Goal: Task Accomplishment & Management: Complete application form

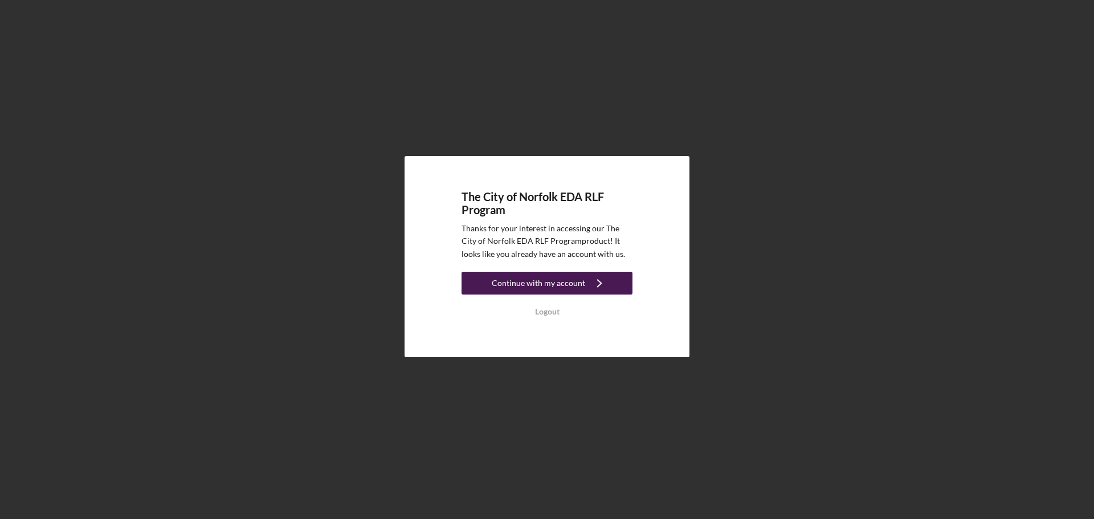
click at [497, 283] on div "Continue with my account" at bounding box center [538, 283] width 93 height 23
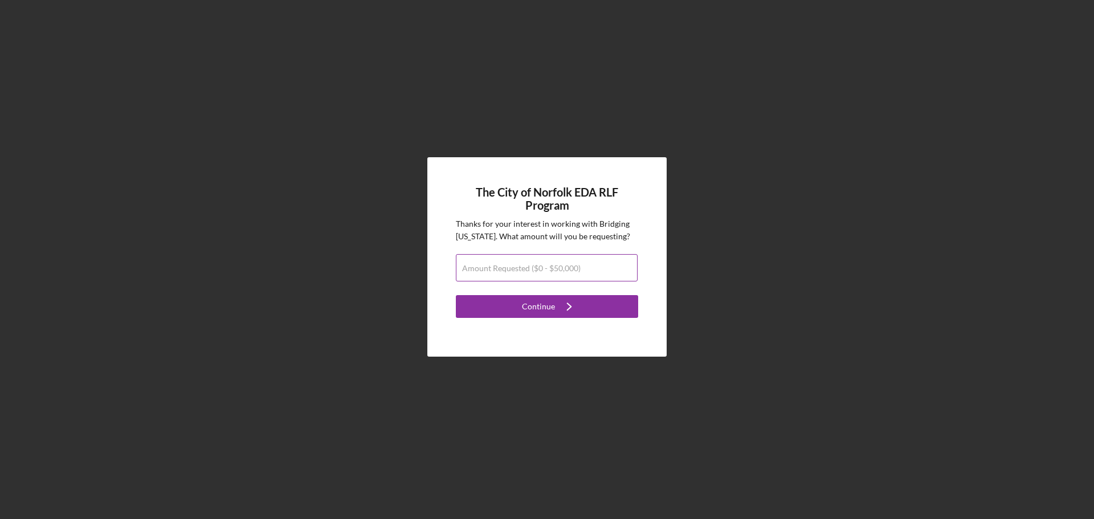
click at [541, 267] on label "Amount Requested ($0 - $50,000)" at bounding box center [521, 268] width 118 height 9
click at [541, 267] on input "Amount Requested ($0 - $50,000)" at bounding box center [547, 267] width 182 height 27
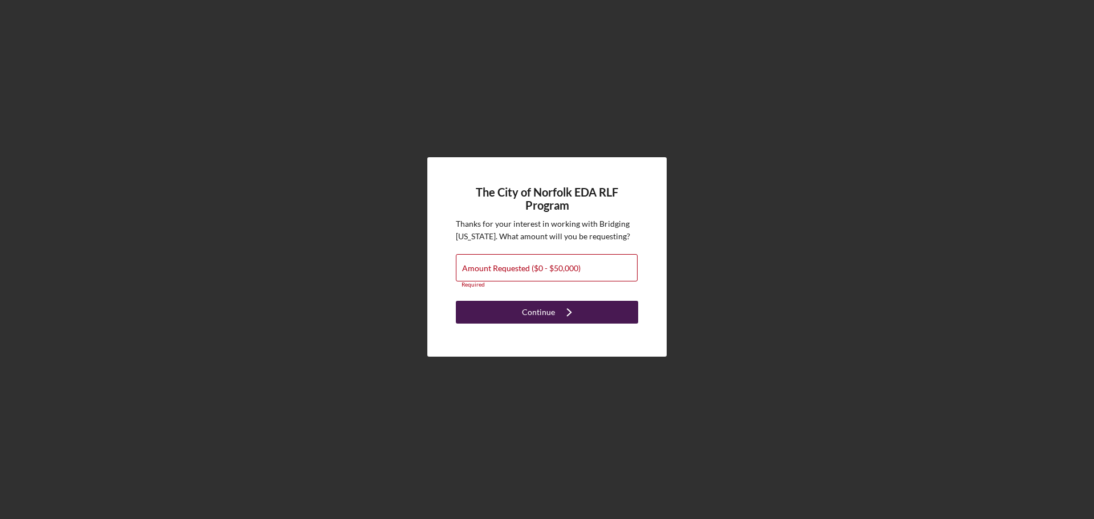
click at [552, 312] on div "Continue" at bounding box center [538, 312] width 33 height 23
click at [549, 273] on label "Amount Requested ($0 - $50,000)" at bounding box center [521, 268] width 118 height 9
click at [549, 273] on input "Amount Requested ($0 - $50,000)" at bounding box center [547, 267] width 182 height 27
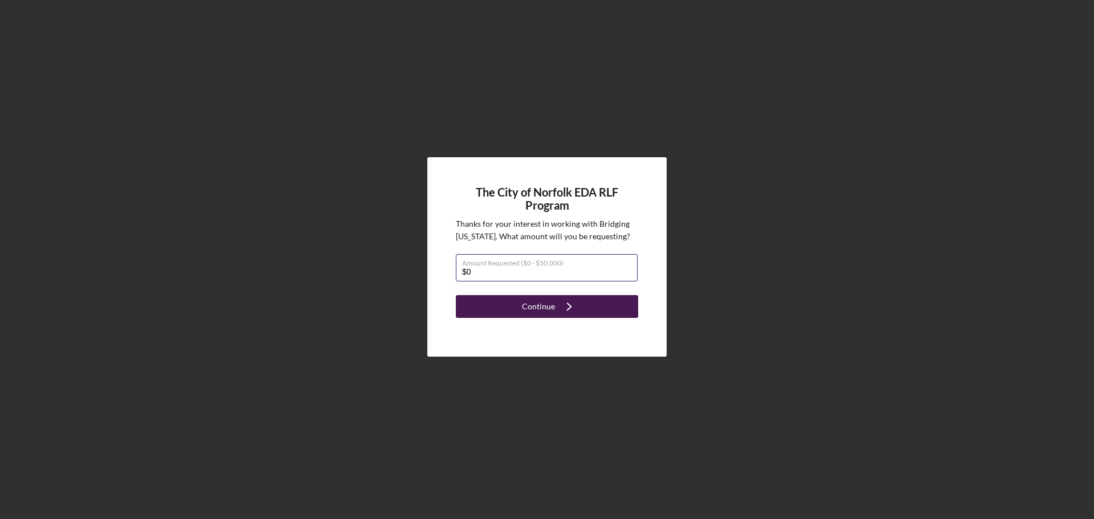
type input "$0"
click at [558, 296] on icon "Icon/Navigate" at bounding box center [569, 306] width 28 height 28
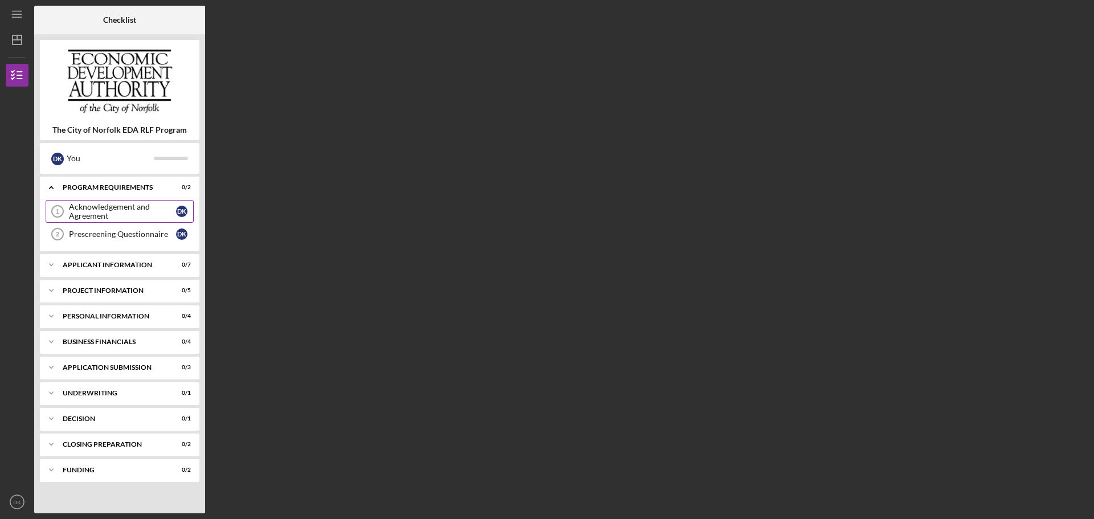
click at [144, 211] on div "Acknowledgement and Agreement" at bounding box center [122, 211] width 107 height 18
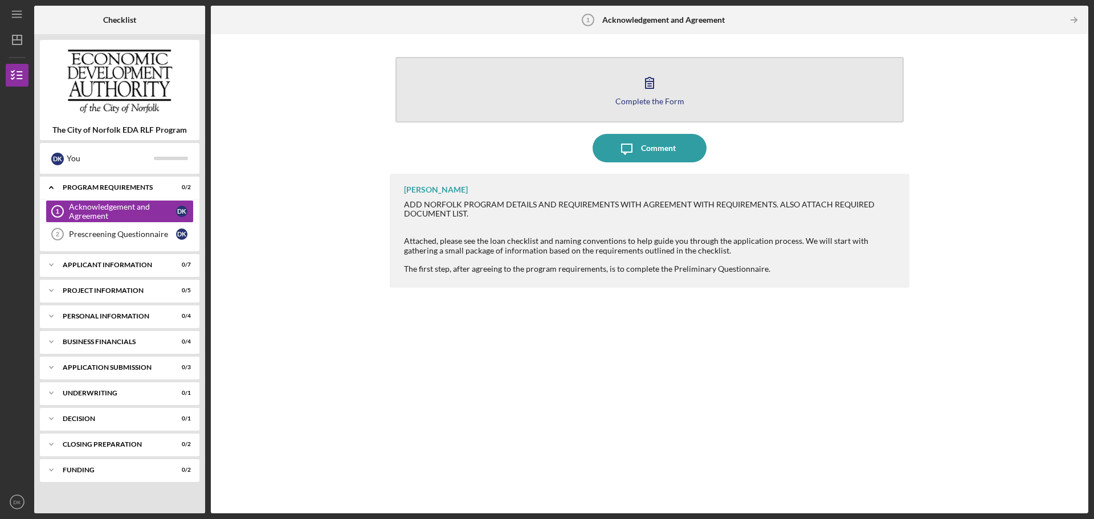
click at [645, 79] on icon "button" at bounding box center [649, 82] width 8 height 11
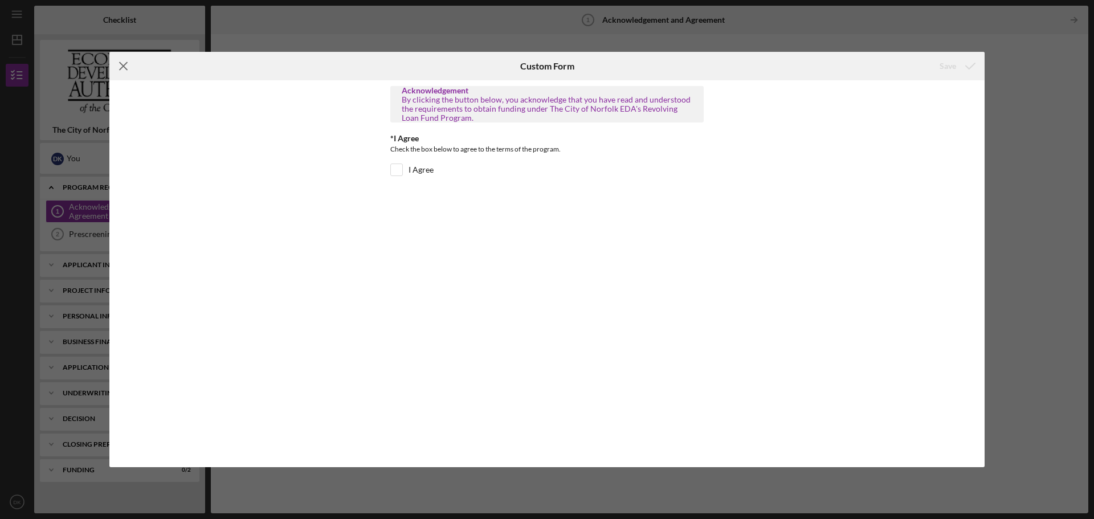
click at [122, 69] on icon "Icon/Menu Close" at bounding box center [123, 66] width 28 height 28
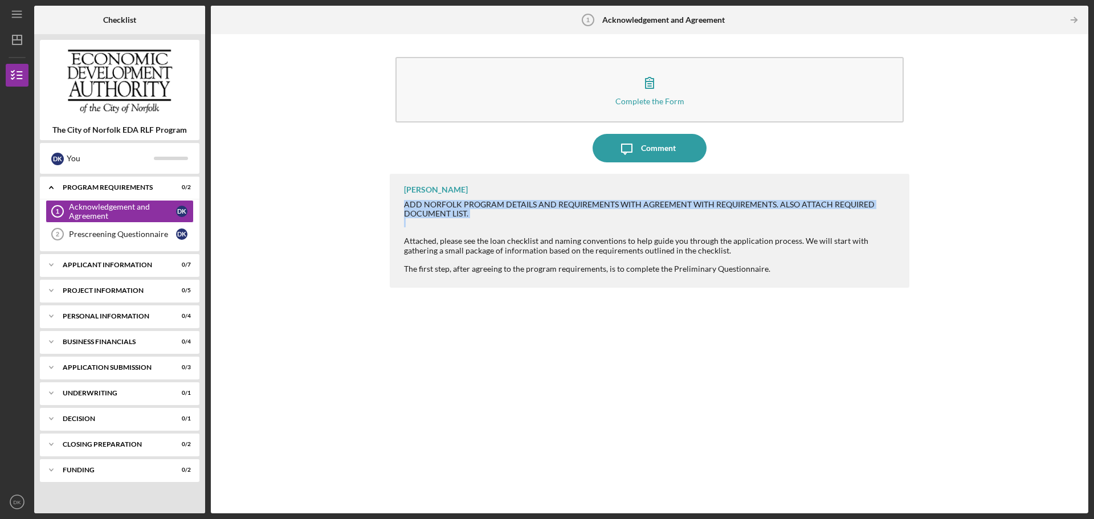
drag, startPoint x: 404, startPoint y: 203, endPoint x: 682, endPoint y: 219, distance: 278.4
click at [682, 219] on div "ADD NORFOLK PROGRAM DETAILS AND REQUIREMENTS WITH AGREEMENT WITH REQUIREMENTS. …" at bounding box center [651, 236] width 494 height 73
click at [681, 219] on div at bounding box center [651, 222] width 494 height 9
drag, startPoint x: 780, startPoint y: 203, endPoint x: 853, endPoint y: 214, distance: 74.2
click at [853, 214] on div "ADD NORFOLK PROGRAM DETAILS AND REQUIREMENTS WITH AGREEMENT WITH REQUIREMENTS. …" at bounding box center [651, 209] width 494 height 18
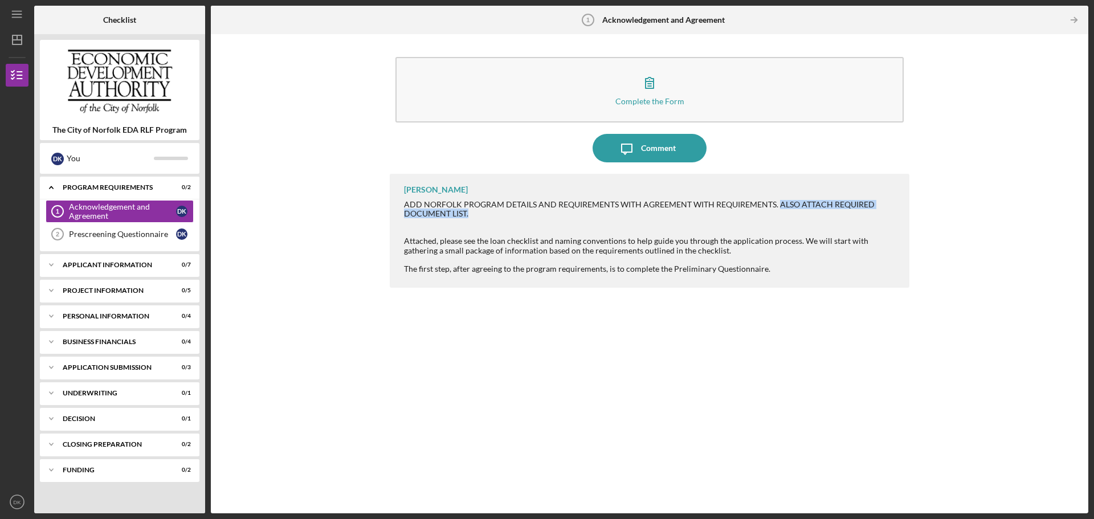
click at [853, 214] on div "ADD NORFOLK PROGRAM DETAILS AND REQUIREMENTS WITH AGREEMENT WITH REQUIREMENTS. …" at bounding box center [651, 209] width 494 height 18
click at [68, 346] on div "Icon/Expander Business Financials 0 / 4" at bounding box center [119, 341] width 159 height 23
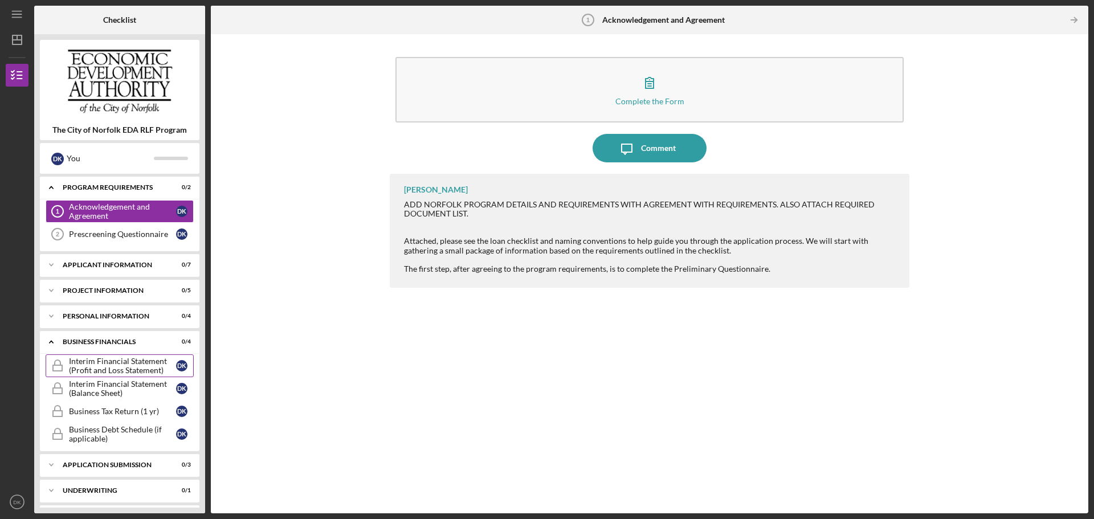
click at [76, 370] on div "Interim Financial Statement (Profit and Loss Statement)" at bounding box center [122, 366] width 107 height 18
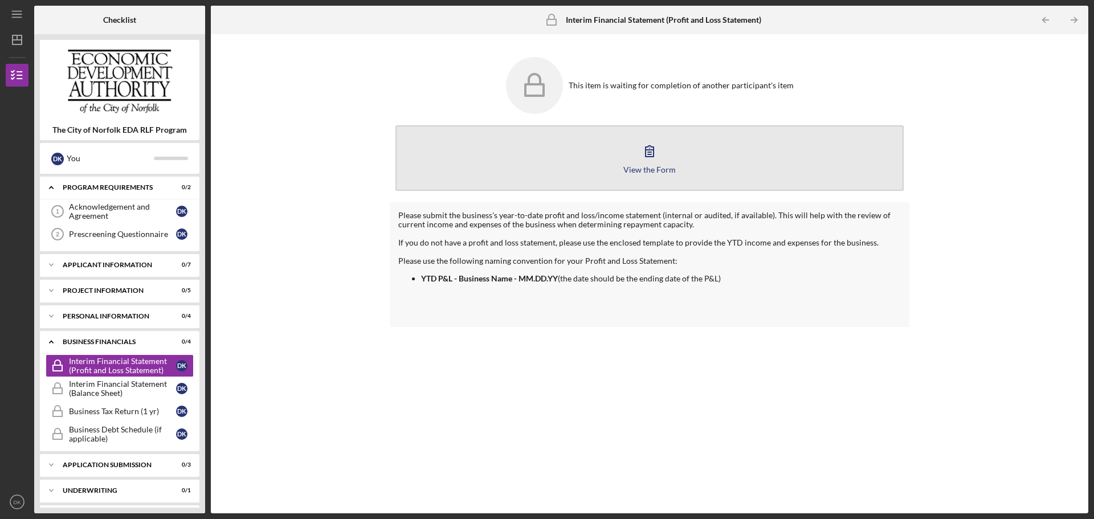
click at [657, 157] on icon "button" at bounding box center [649, 151] width 28 height 28
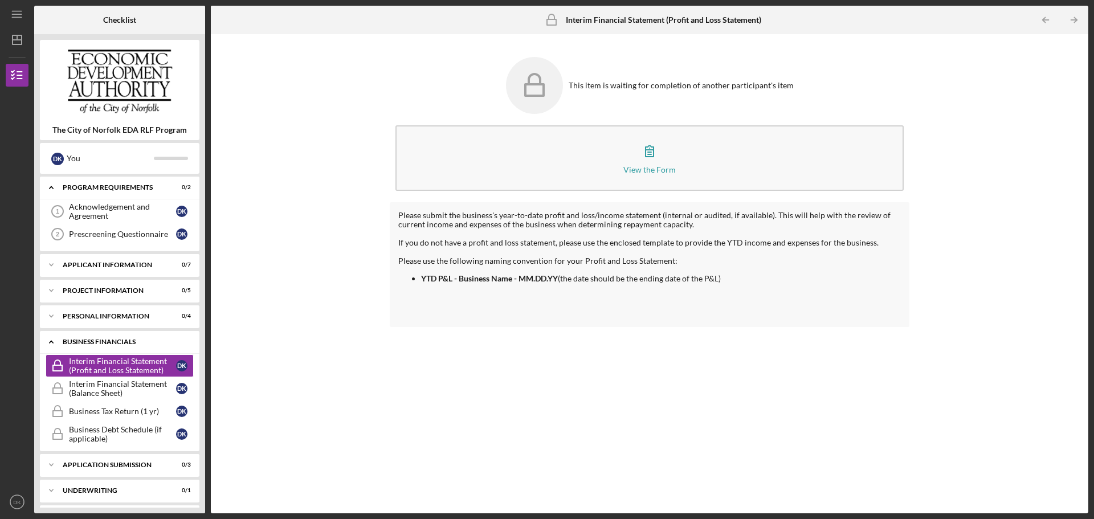
click at [131, 340] on div "Business Financials" at bounding box center [124, 341] width 122 height 7
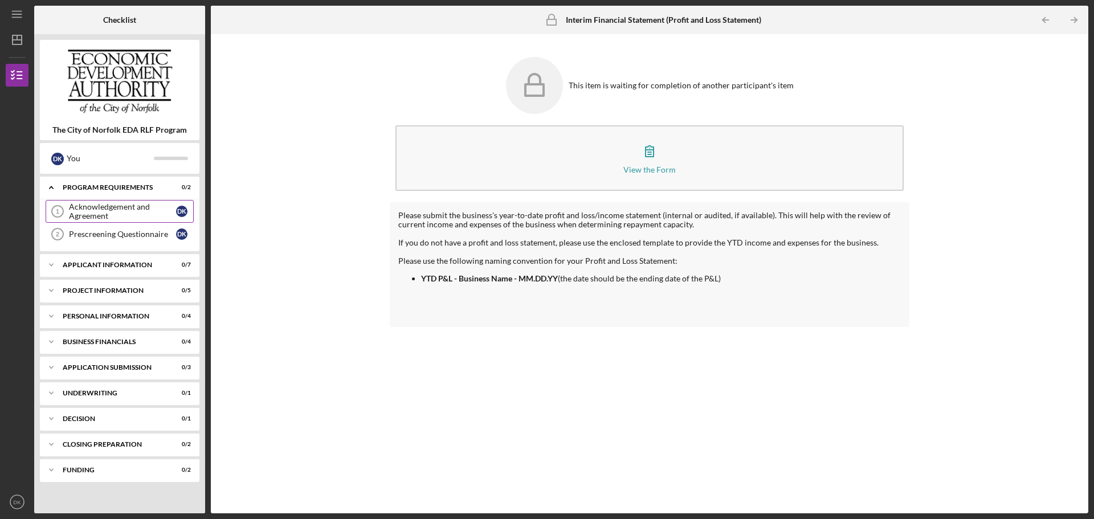
click at [125, 210] on div "Acknowledgement and Agreement" at bounding box center [122, 211] width 107 height 18
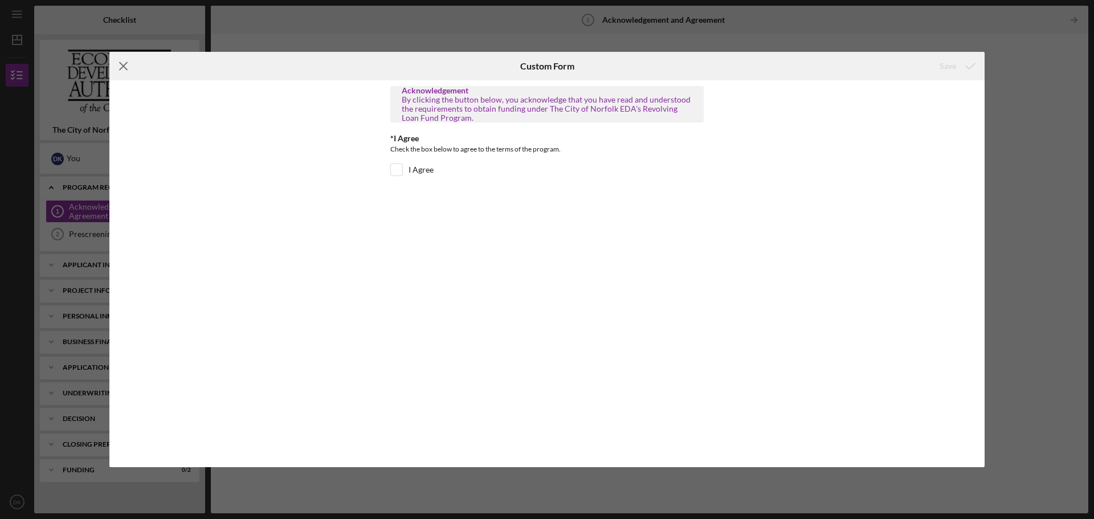
click at [133, 66] on icon "Icon/Menu Close" at bounding box center [123, 66] width 28 height 28
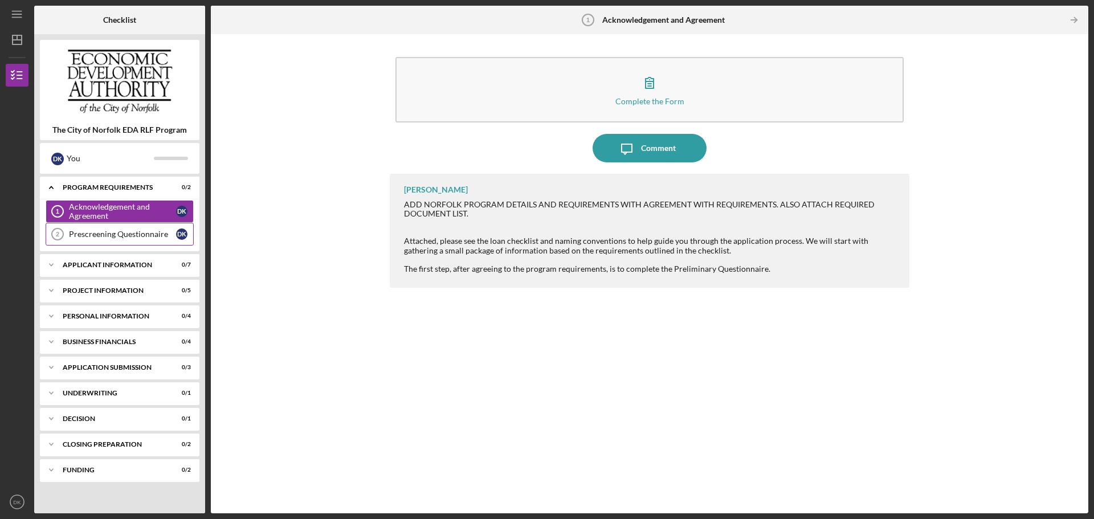
click at [75, 240] on link "Prescreening Questionnaire 2 Prescreening Questionnaire D K" at bounding box center [120, 234] width 148 height 23
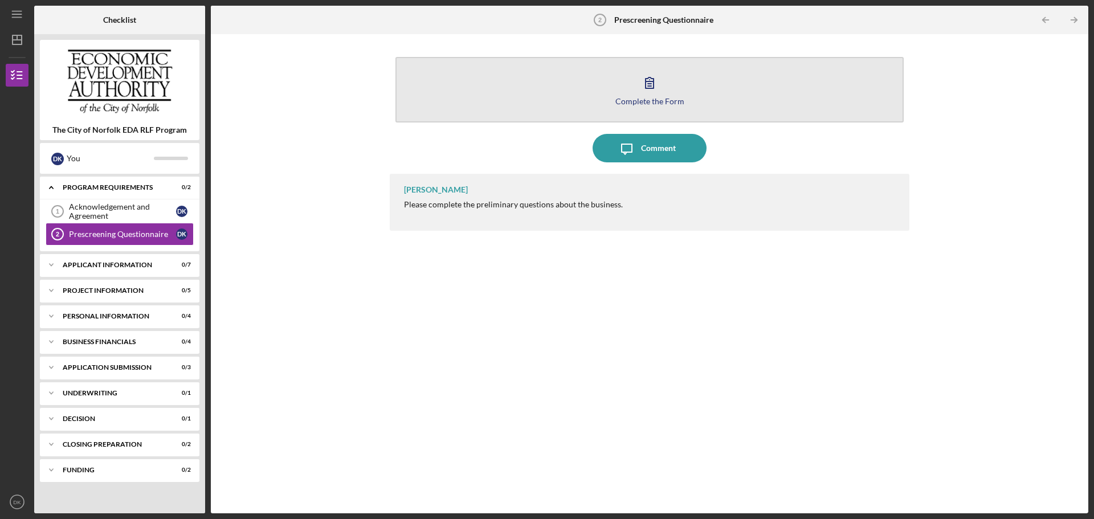
click at [563, 84] on button "Complete the Form Form" at bounding box center [649, 90] width 508 height 66
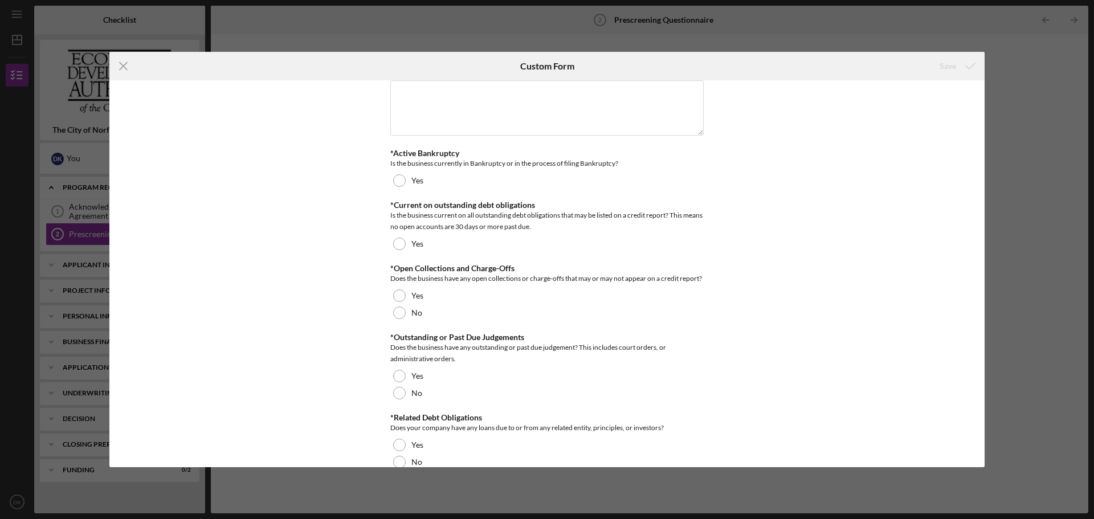
scroll to position [901, 0]
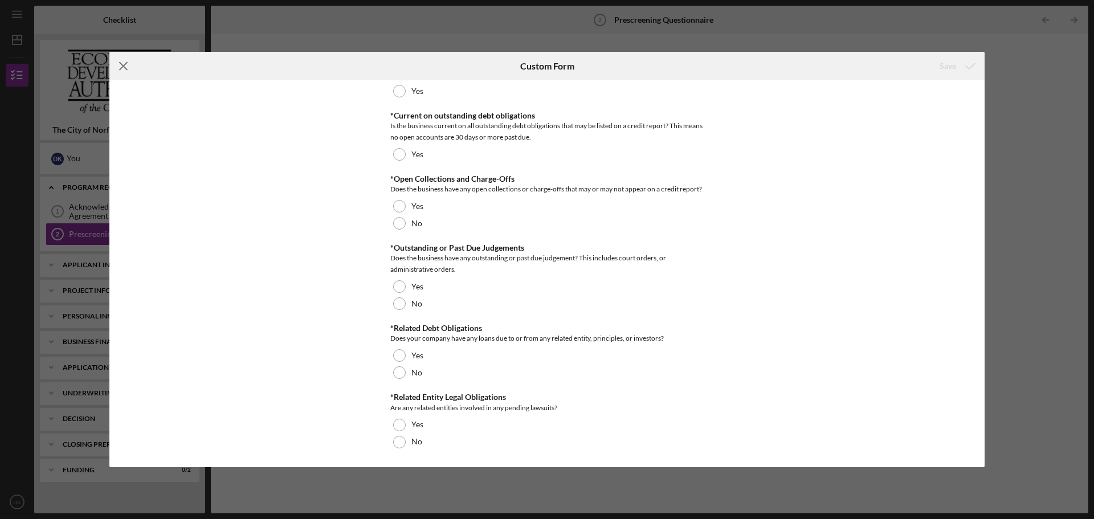
click at [121, 69] on icon "Icon/Menu Close" at bounding box center [123, 66] width 28 height 28
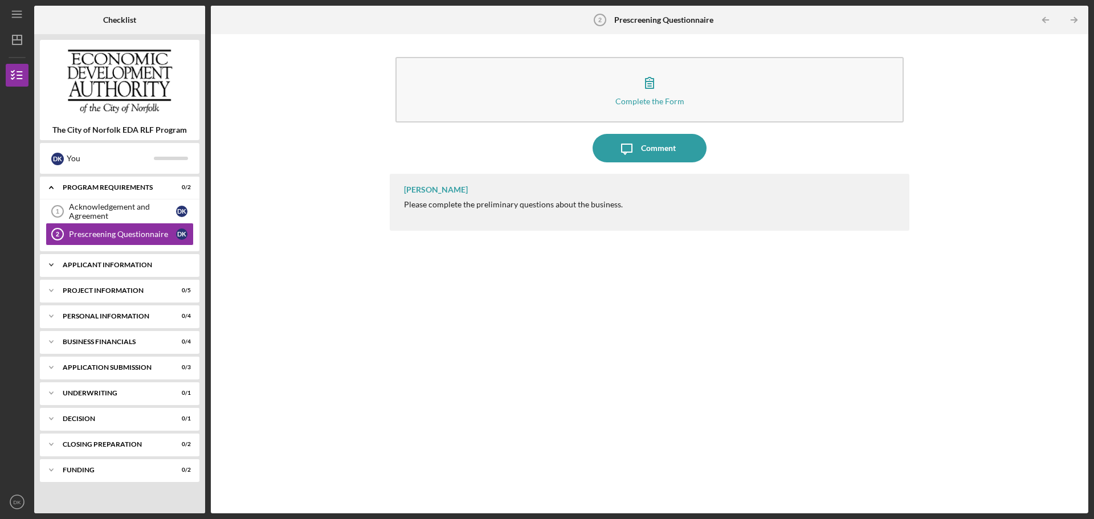
click at [129, 265] on div "APPLICANT INFORMATION" at bounding box center [124, 264] width 122 height 7
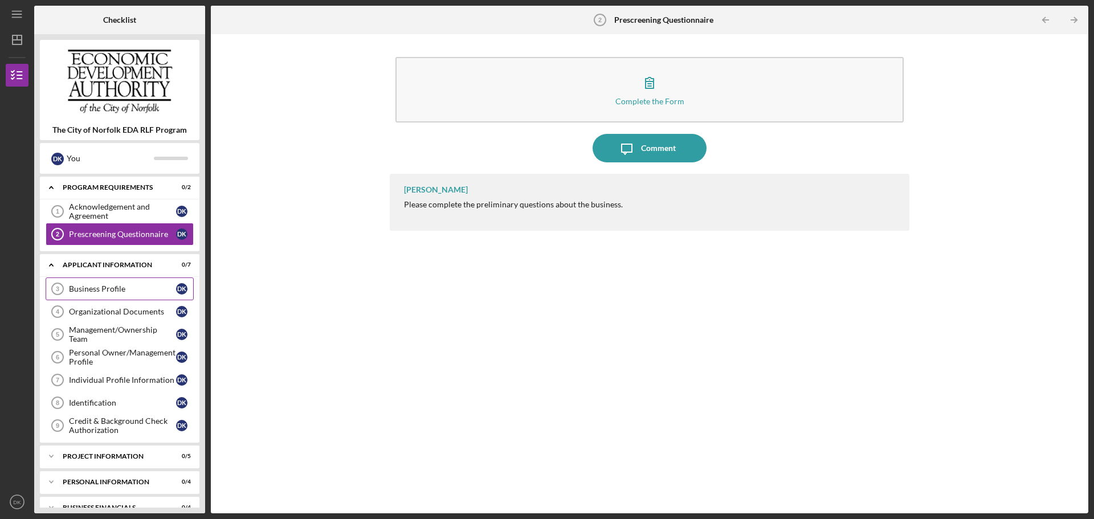
click at [129, 282] on link "Business Profile 3 Business Profile D K" at bounding box center [120, 288] width 148 height 23
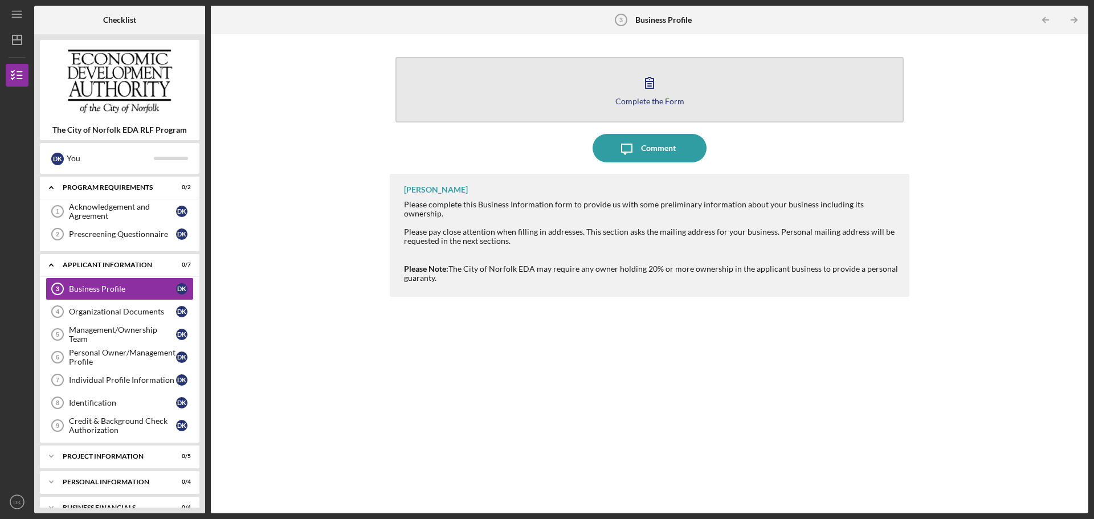
click at [556, 84] on button "Complete the Form Form" at bounding box center [649, 90] width 508 height 66
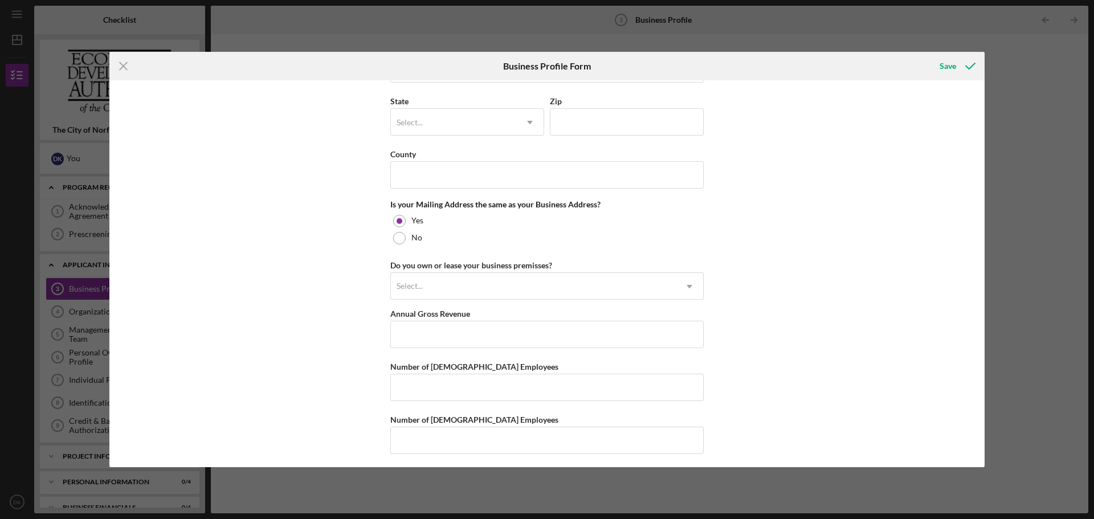
scroll to position [778, 0]
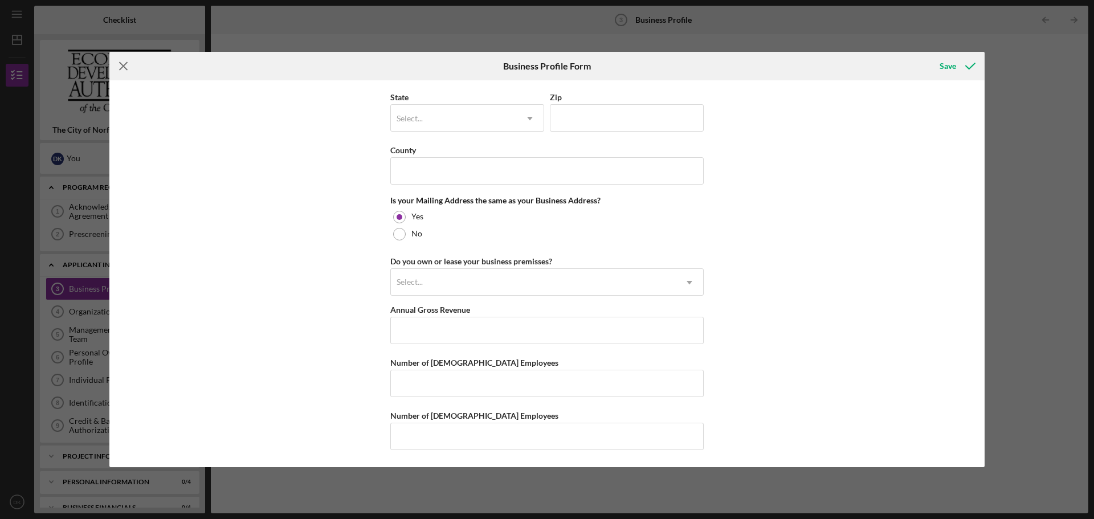
click at [127, 67] on icon "Icon/Menu Close" at bounding box center [123, 66] width 28 height 28
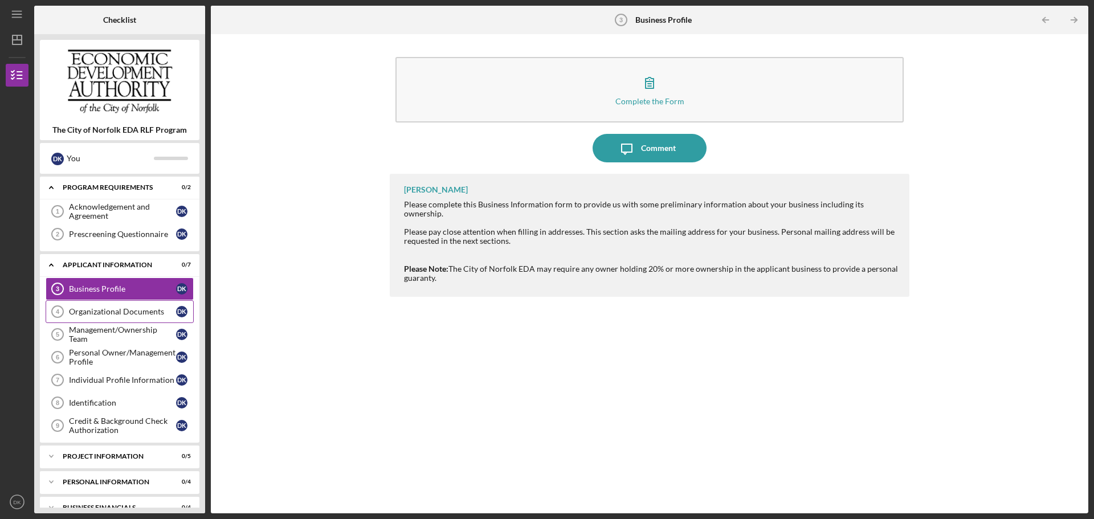
click at [141, 305] on link "Organizational Documents 4 Organizational Documents D K" at bounding box center [120, 311] width 148 height 23
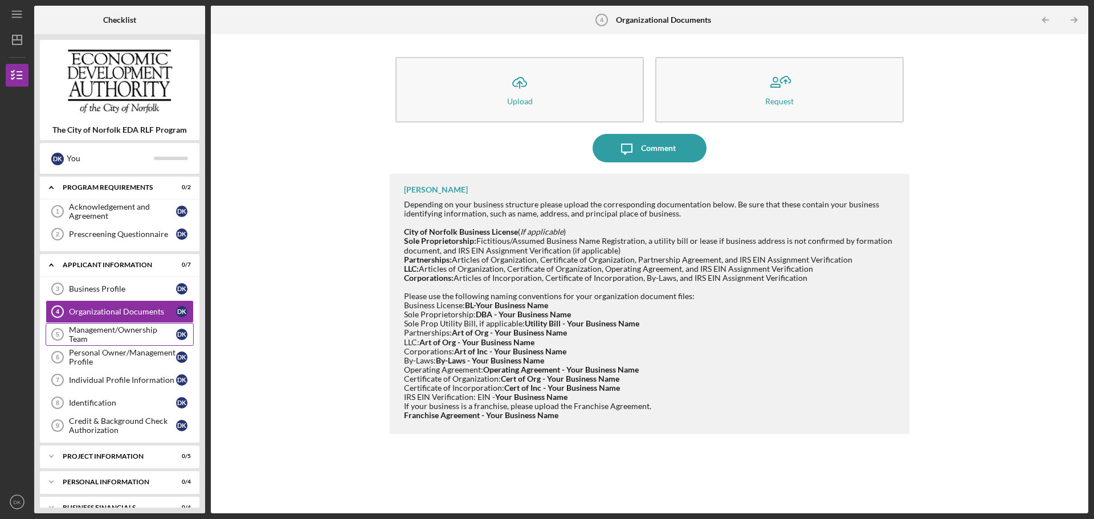
click at [122, 335] on div "Management/Ownership Team" at bounding box center [122, 334] width 107 height 18
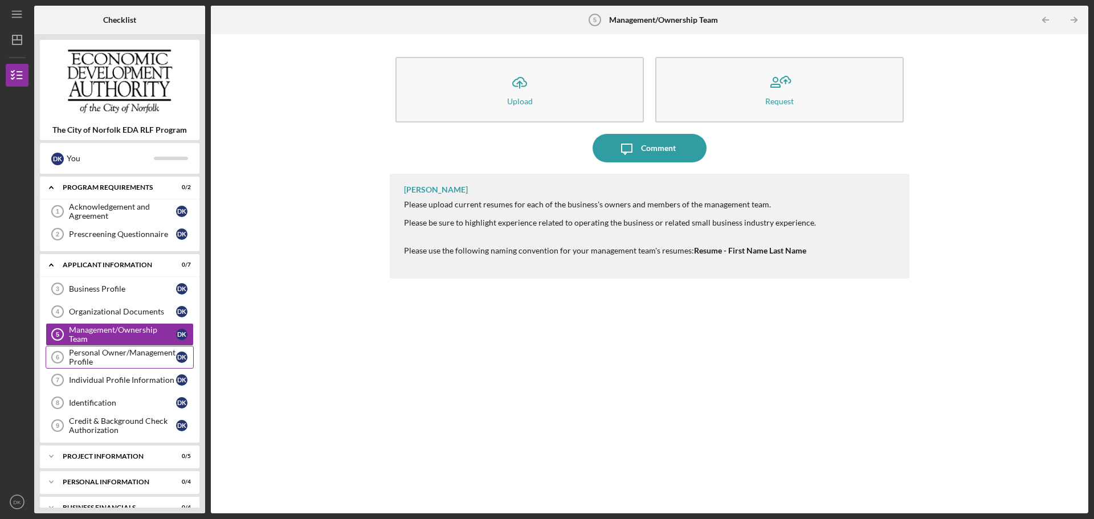
click at [129, 362] on div "Personal Owner/Management Profile" at bounding box center [122, 357] width 107 height 18
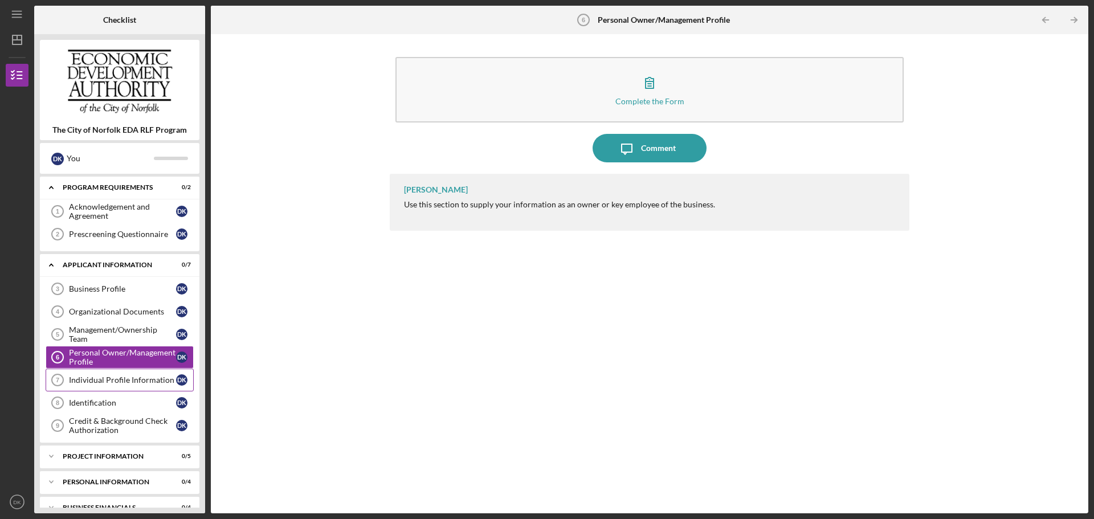
click at [155, 376] on div "Individual Profile Information" at bounding box center [122, 379] width 107 height 9
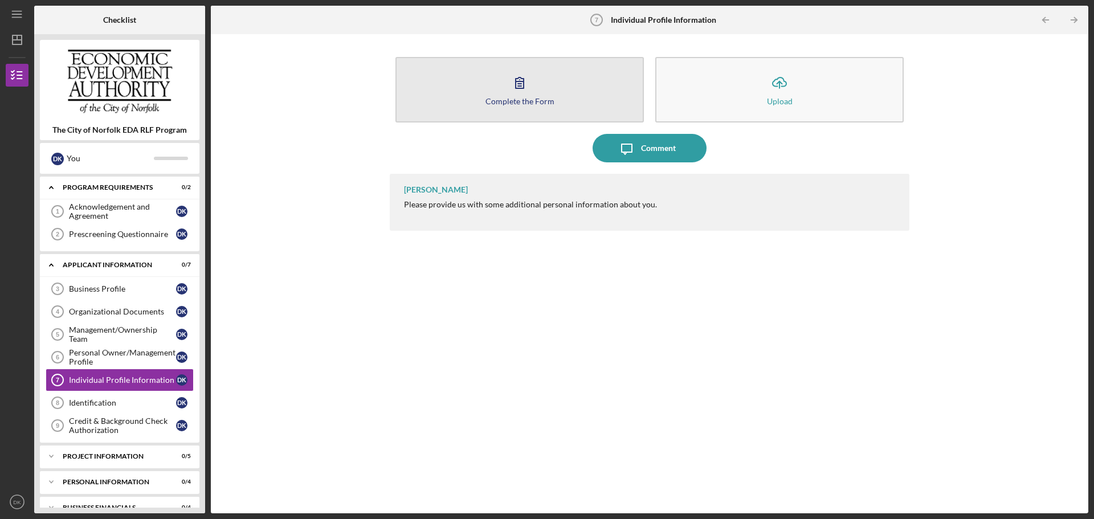
click at [496, 95] on button "Complete the Form Form" at bounding box center [519, 90] width 248 height 66
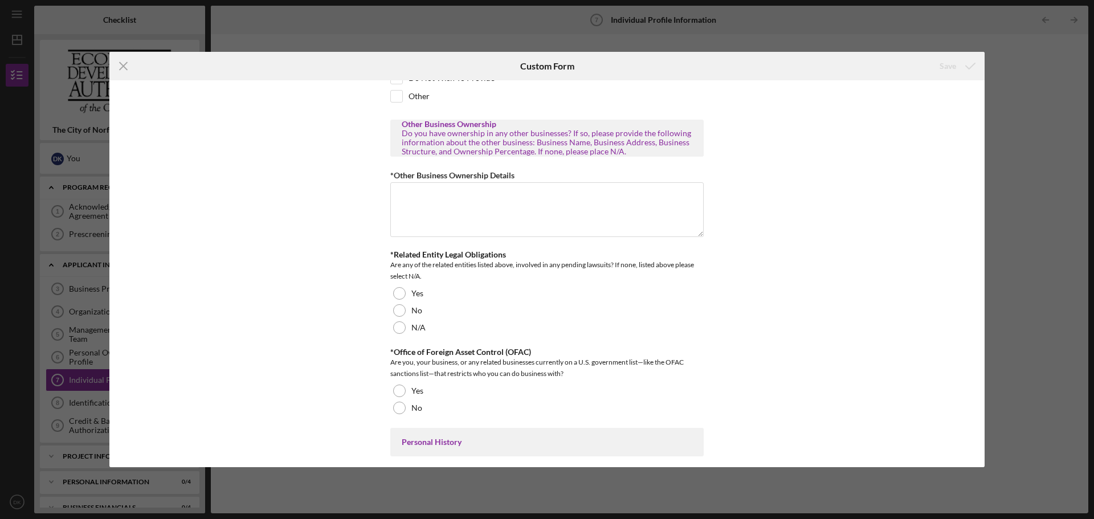
scroll to position [342, 0]
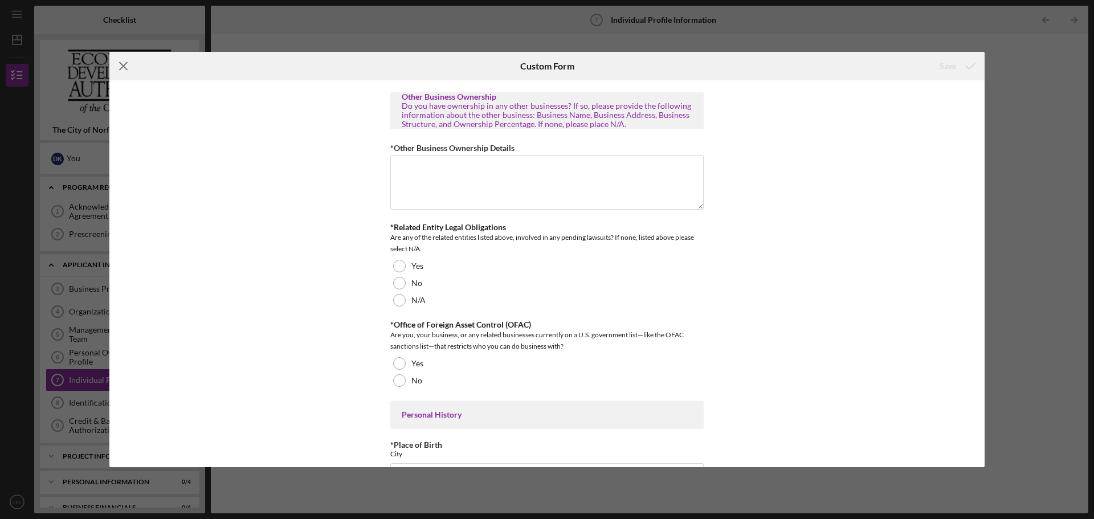
click at [127, 67] on icon "Icon/Menu Close" at bounding box center [123, 66] width 28 height 28
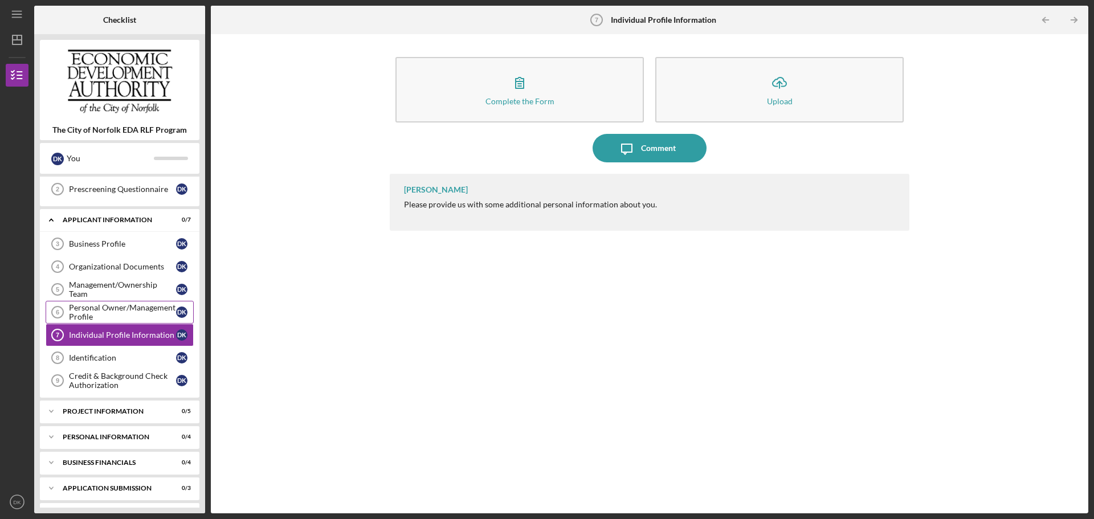
scroll to position [57, 0]
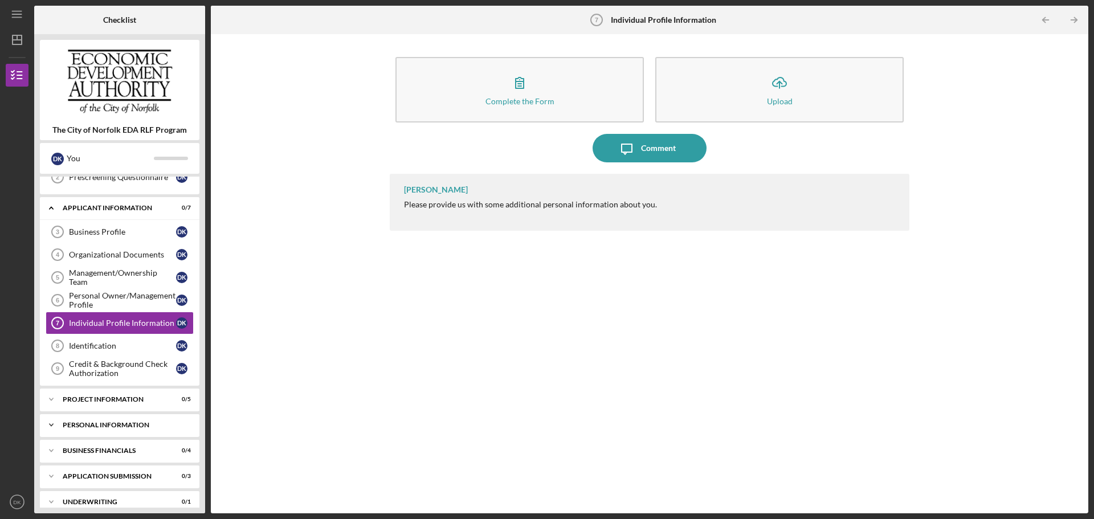
click at [126, 431] on div "Icon/Expander Personal Information 0 / 4" at bounding box center [119, 425] width 159 height 23
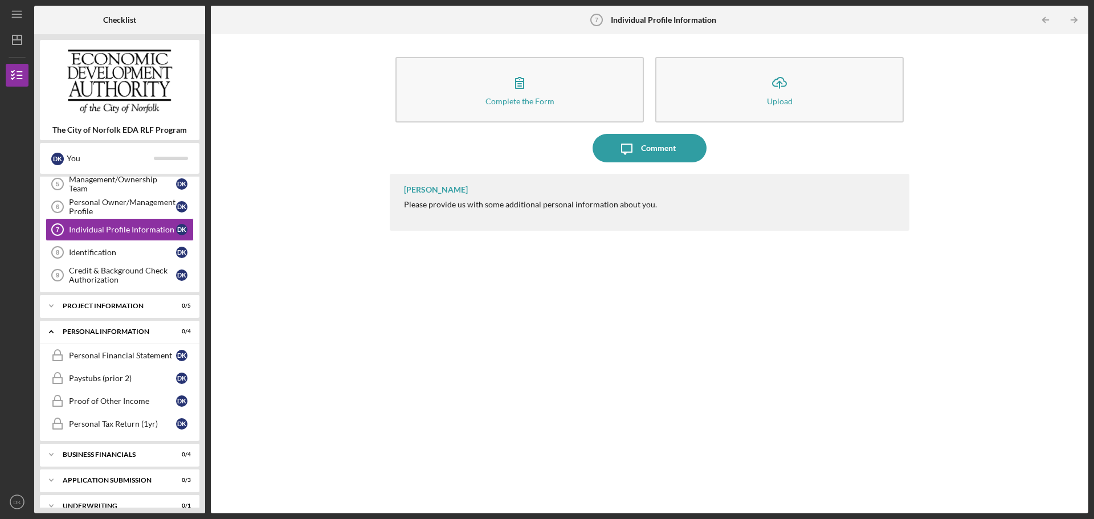
scroll to position [171, 0]
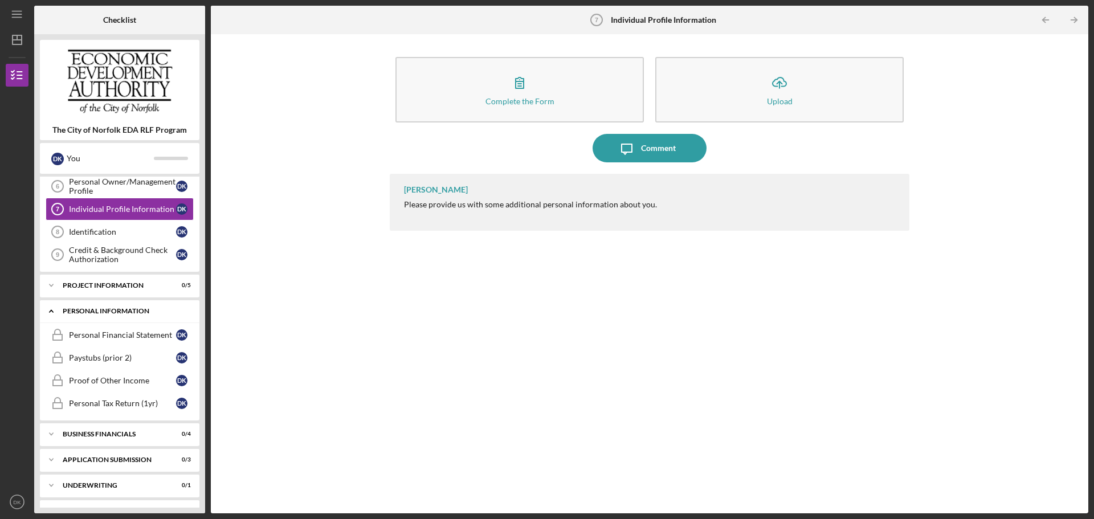
click at [110, 309] on div "Personal Information" at bounding box center [124, 311] width 122 height 7
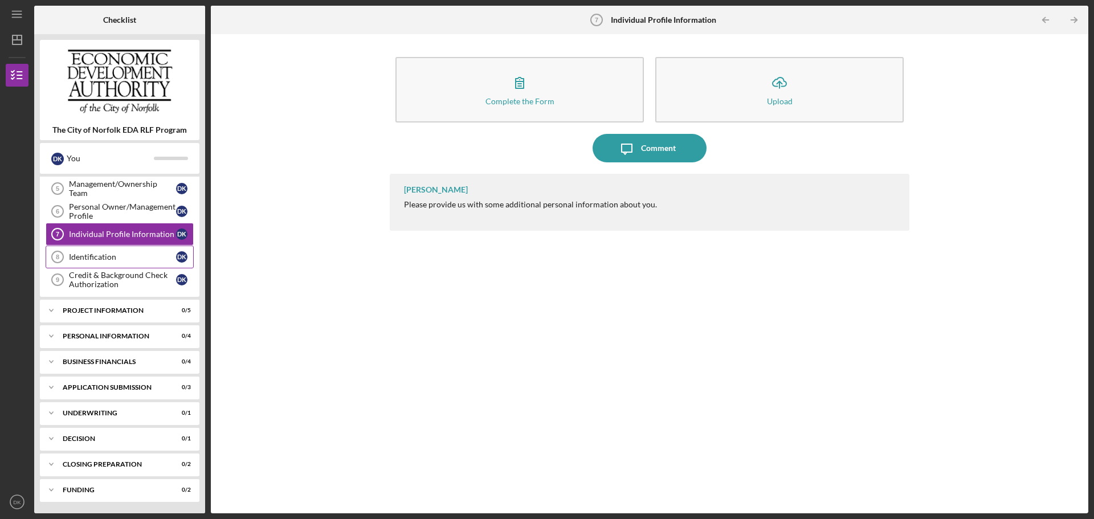
click at [116, 258] on div "Identification" at bounding box center [122, 256] width 107 height 9
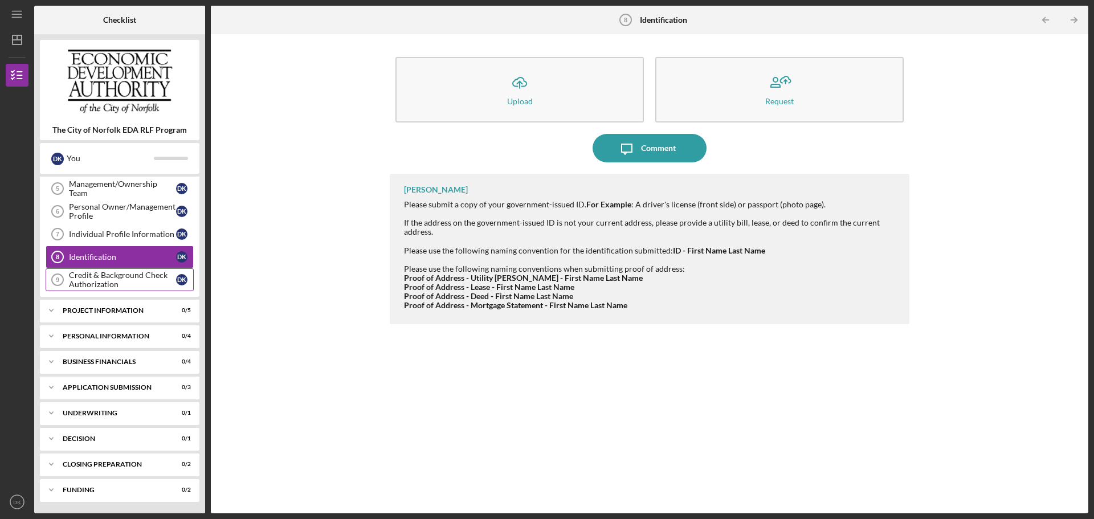
click at [95, 284] on div "Credit & Background Check Authorization" at bounding box center [122, 280] width 107 height 18
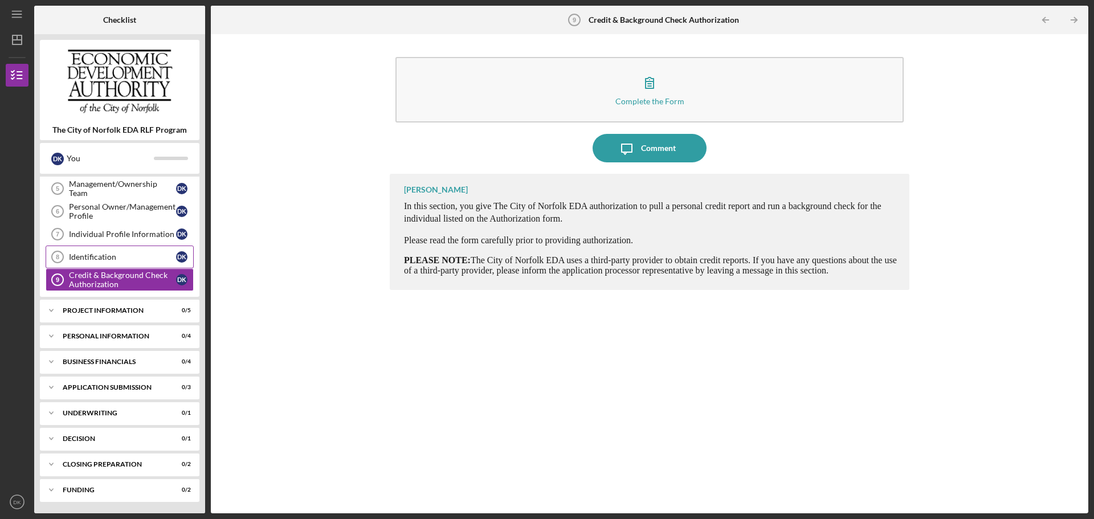
click at [102, 264] on link "Identification 8 Identification D K" at bounding box center [120, 256] width 148 height 23
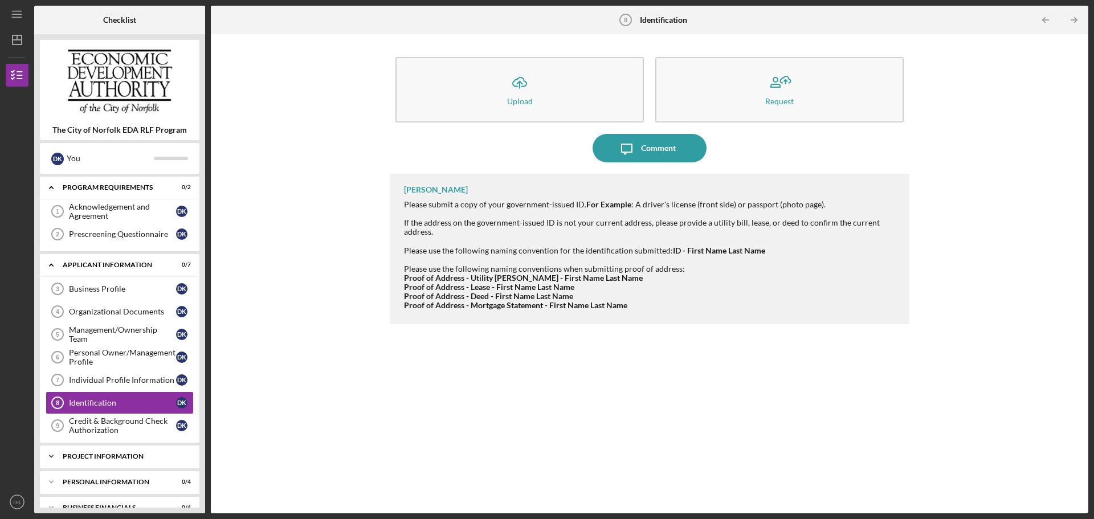
click at [135, 459] on div "PROJECT INFORMATION" at bounding box center [124, 456] width 122 height 7
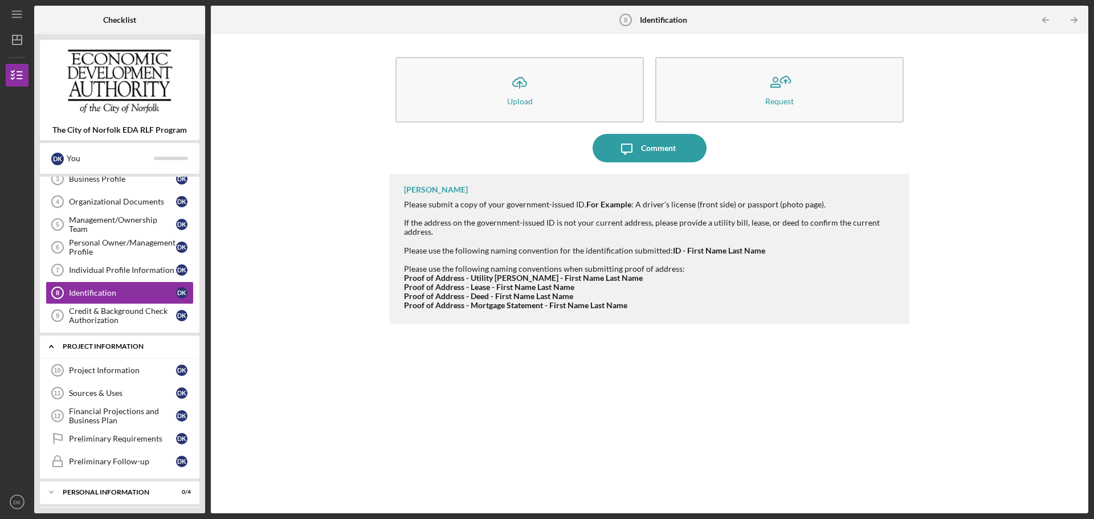
scroll to position [114, 0]
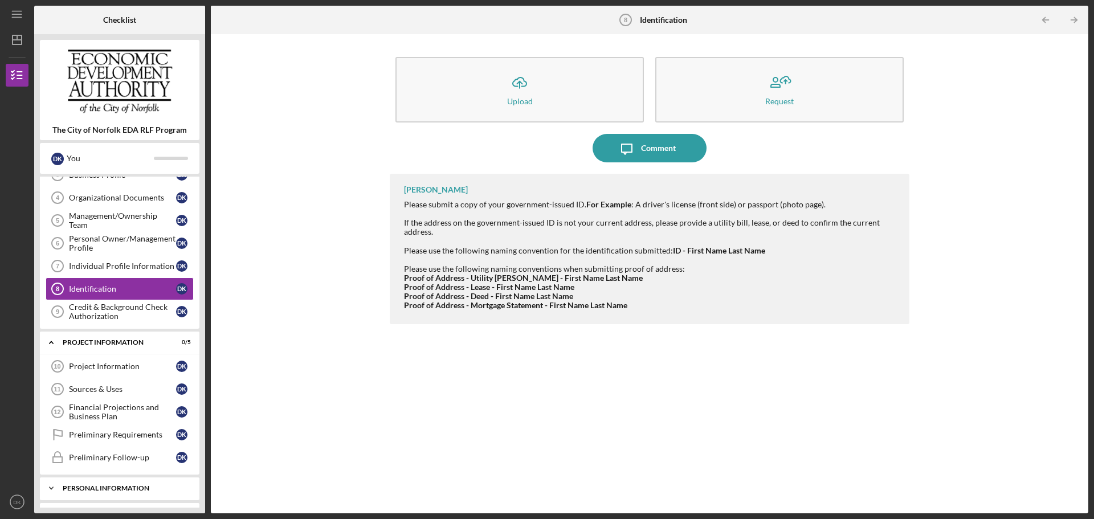
click at [124, 482] on div "Icon/Expander Personal Information 0 / 4" at bounding box center [119, 488] width 159 height 23
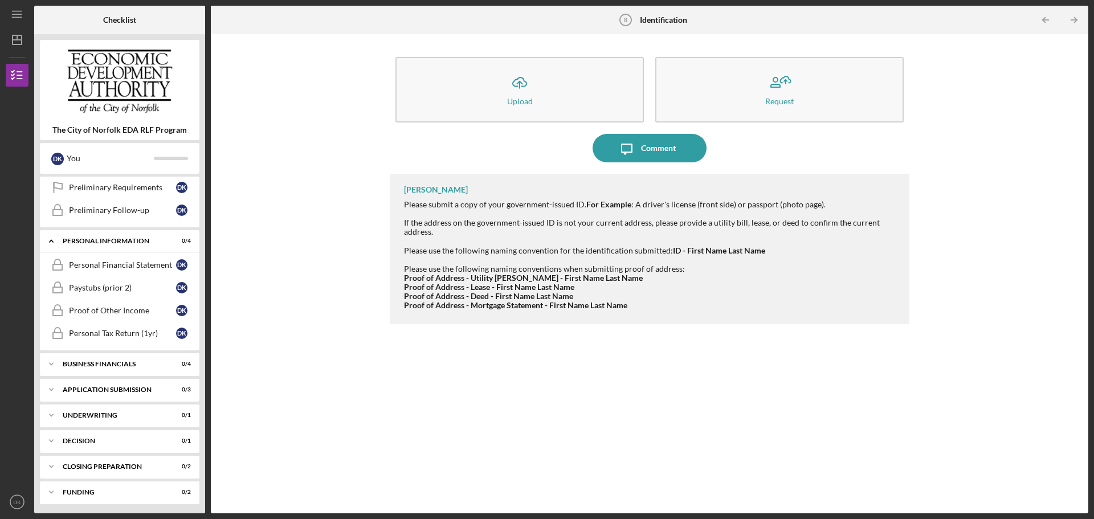
scroll to position [363, 0]
click at [132, 357] on div "Icon/Expander Business Financials 0 / 4" at bounding box center [119, 361] width 159 height 23
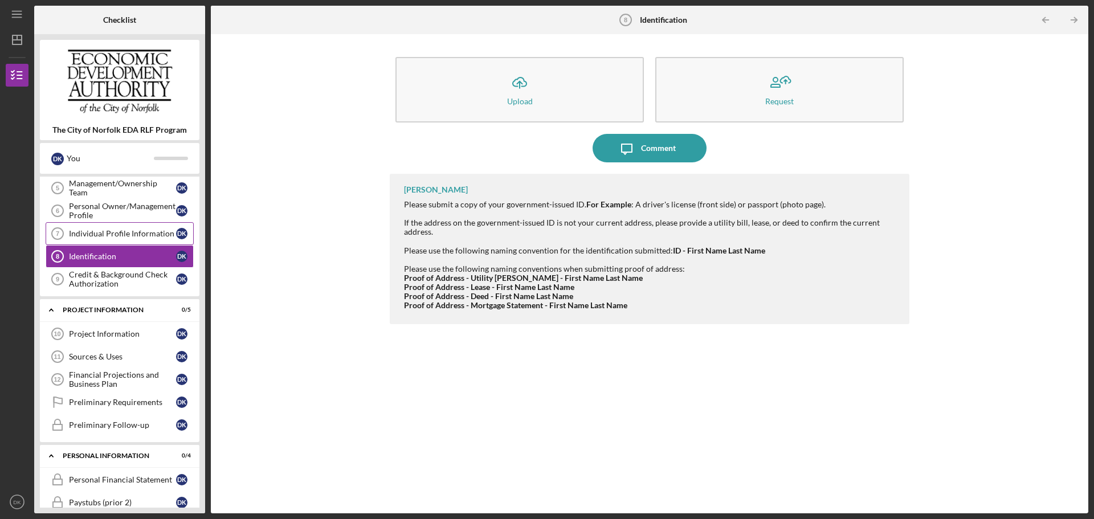
scroll to position [171, 0]
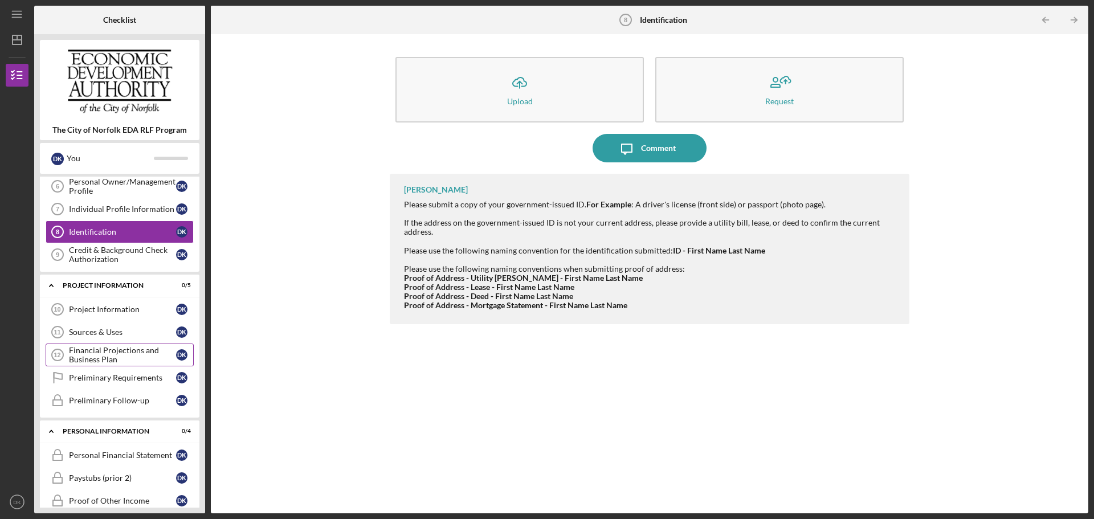
click at [117, 358] on div "Financial Projections and Business Plan" at bounding box center [122, 355] width 107 height 18
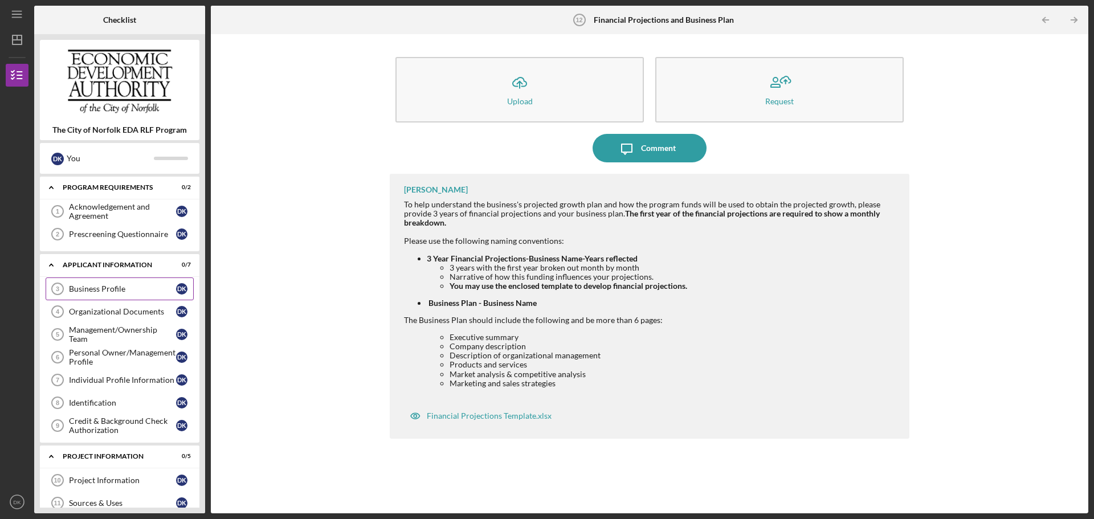
click at [122, 282] on link "Business Profile 3 Business Profile D K" at bounding box center [120, 288] width 148 height 23
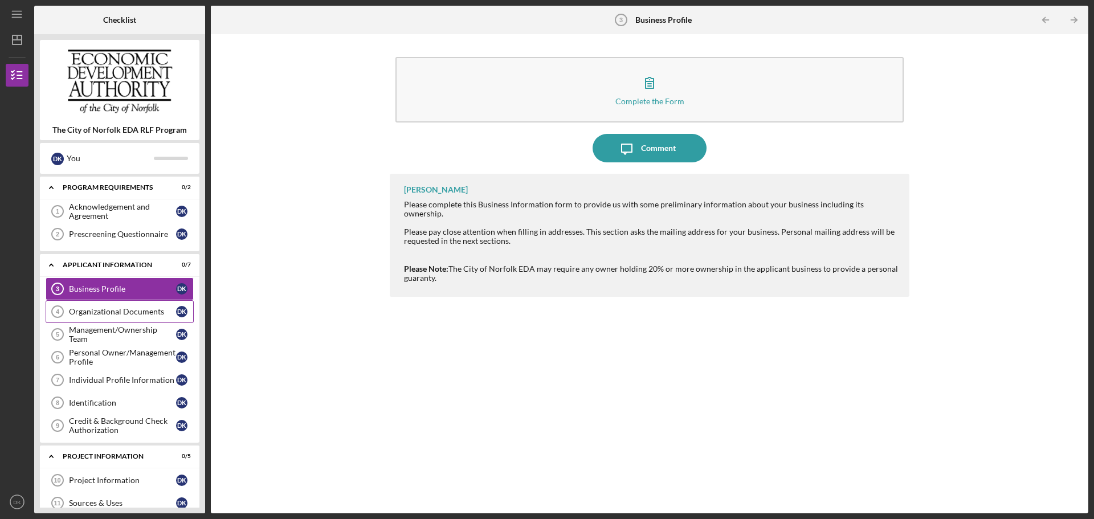
click at [88, 316] on div "Organizational Documents" at bounding box center [122, 311] width 107 height 9
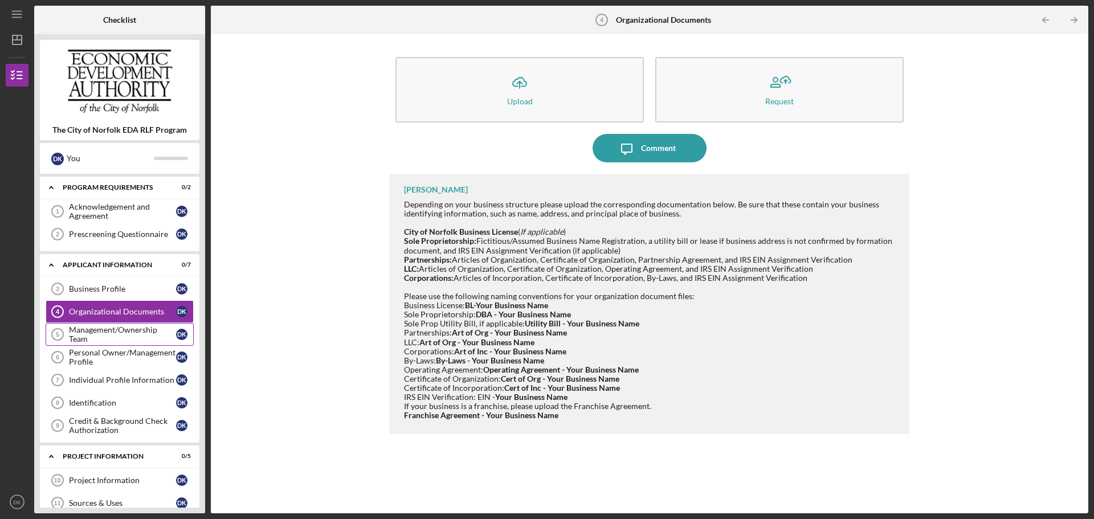
click at [124, 327] on div "Management/Ownership Team" at bounding box center [122, 334] width 107 height 18
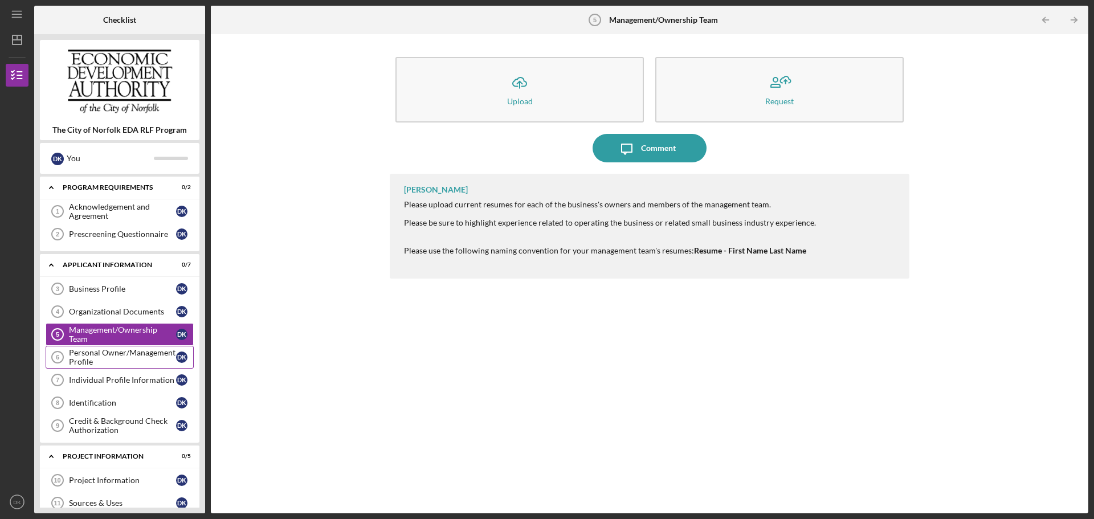
click at [79, 358] on div "Personal Owner/Management Profile" at bounding box center [122, 357] width 107 height 18
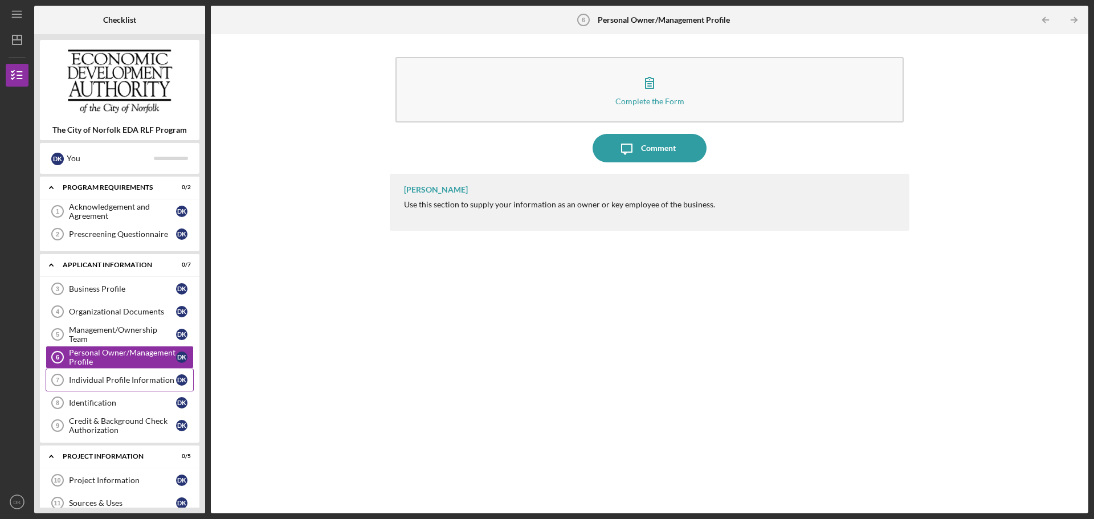
click at [95, 382] on div "Individual Profile Information" at bounding box center [122, 379] width 107 height 9
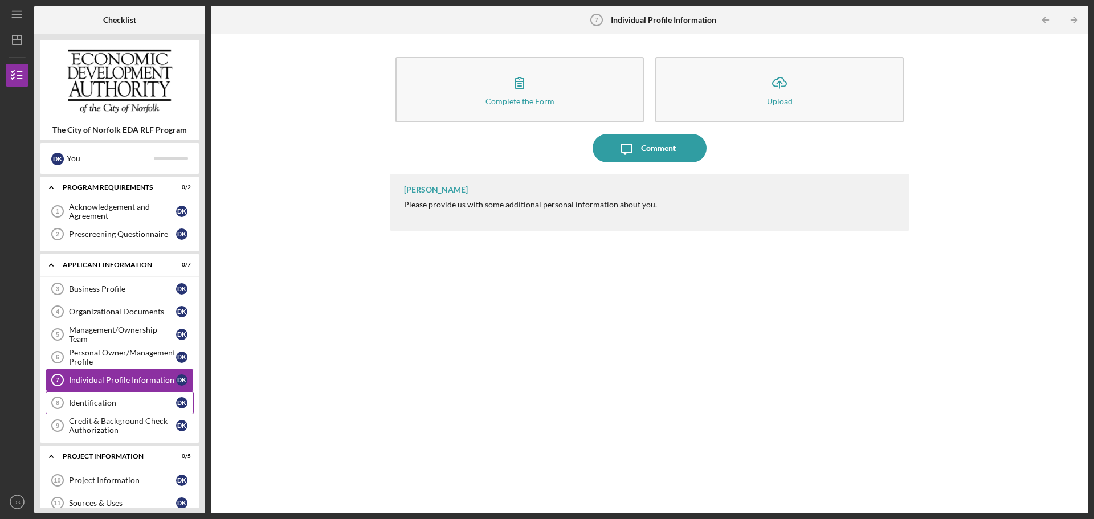
click at [94, 398] on div "Identification" at bounding box center [122, 402] width 107 height 9
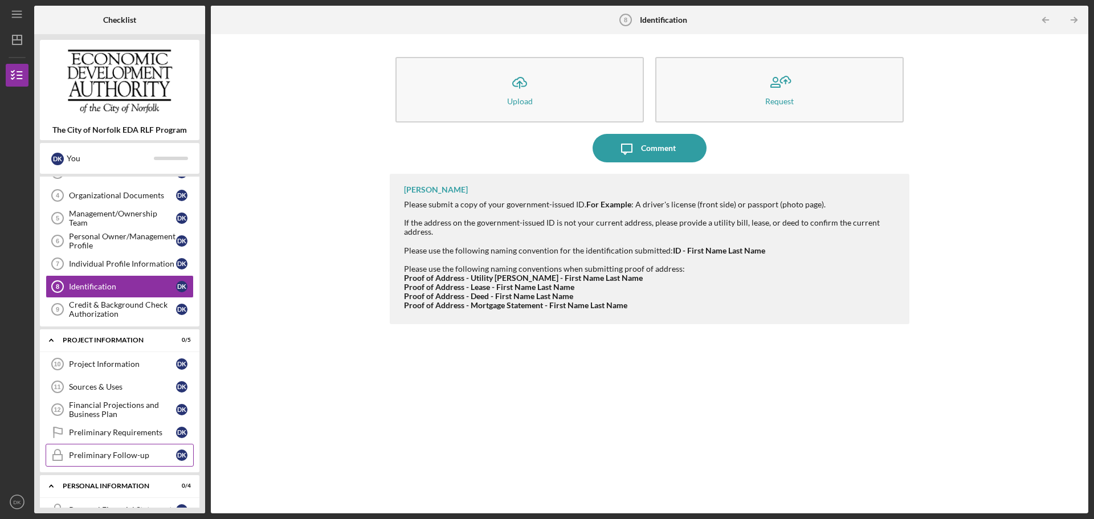
scroll to position [228, 0]
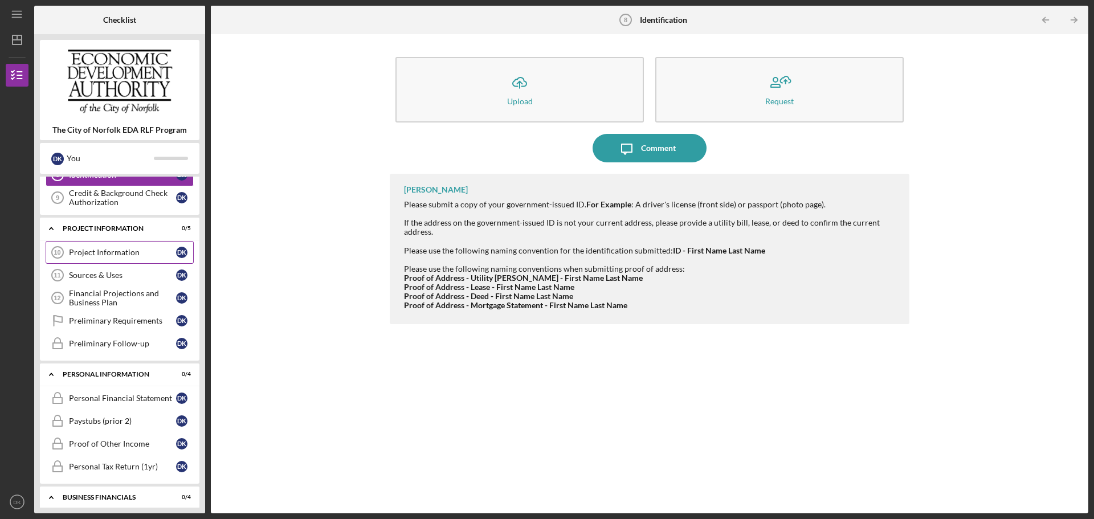
click at [120, 256] on div "Project Information" at bounding box center [122, 252] width 107 height 9
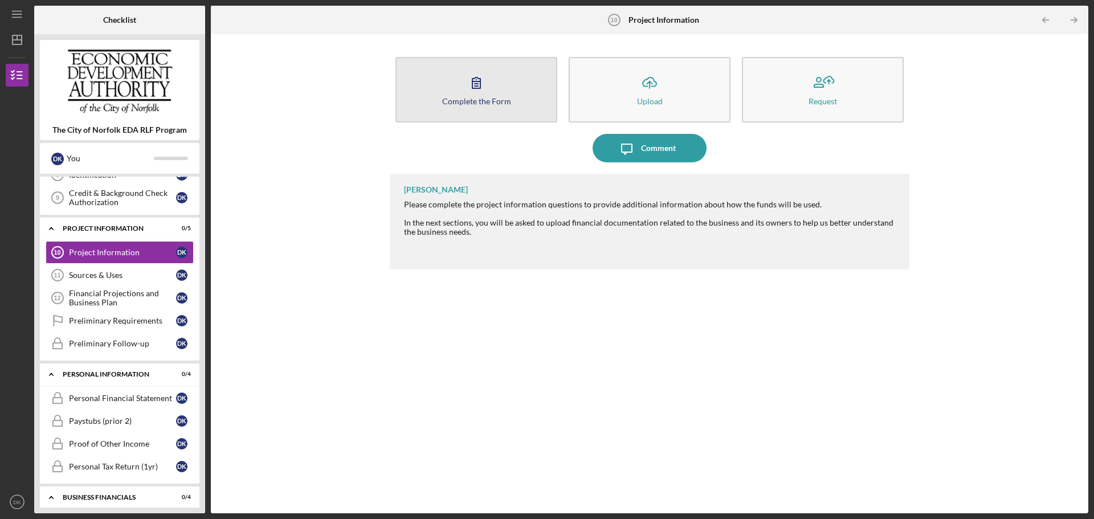
click at [459, 91] on button "Complete the Form Form" at bounding box center [476, 90] width 162 height 66
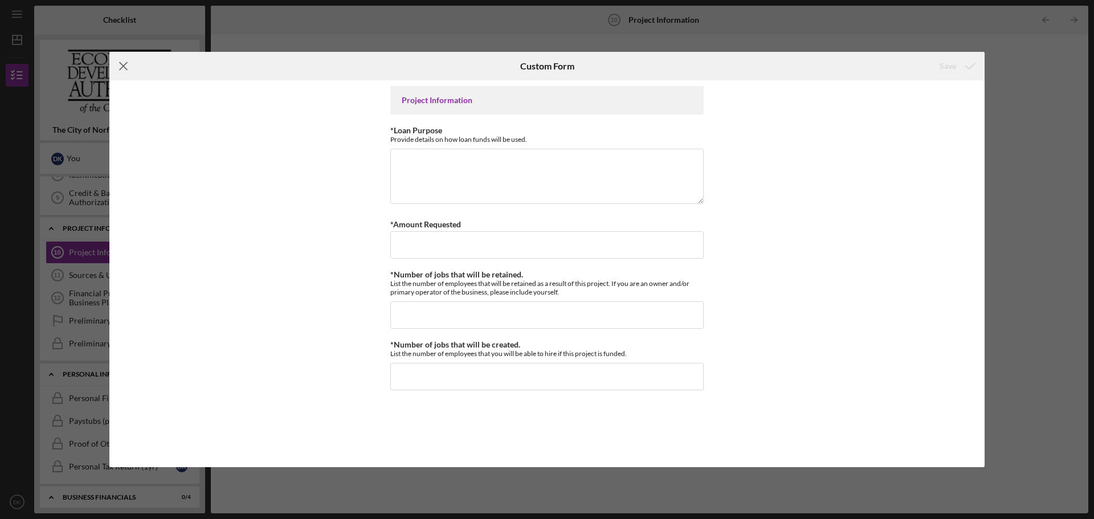
click at [118, 62] on icon "Icon/Menu Close" at bounding box center [123, 66] width 28 height 28
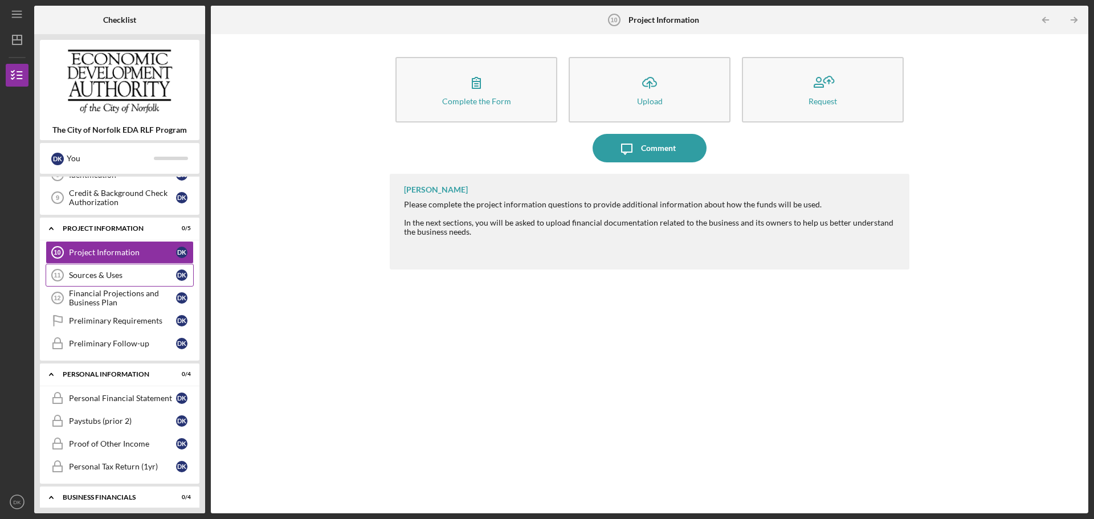
click at [103, 275] on div "Sources & Uses" at bounding box center [122, 275] width 107 height 9
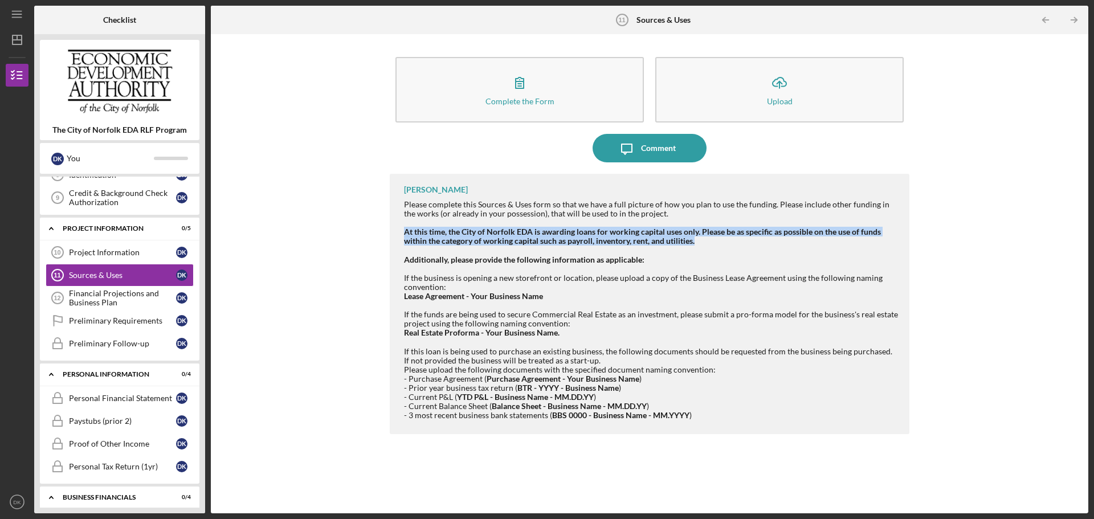
drag, startPoint x: 403, startPoint y: 232, endPoint x: 722, endPoint y: 243, distance: 319.7
click at [722, 243] on div "[PERSON_NAME] Please complete this Sources & Uses form so that we have a full p…" at bounding box center [649, 304] width 519 height 260
click at [722, 243] on div "Please complete this Sources & Uses form so that we have a full picture of how …" at bounding box center [651, 223] width 494 height 46
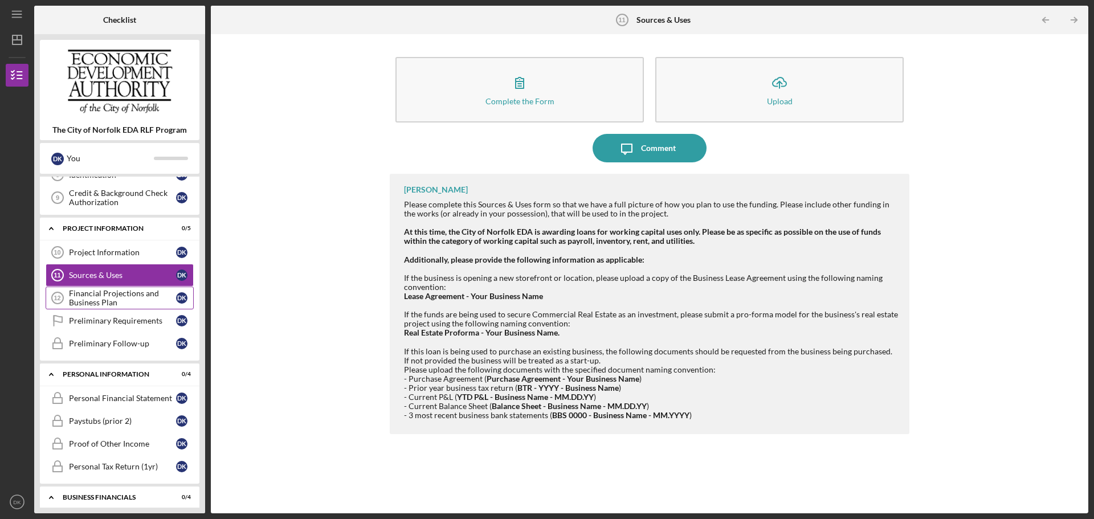
click at [87, 298] on div "Financial Projections and Business Plan" at bounding box center [122, 298] width 107 height 18
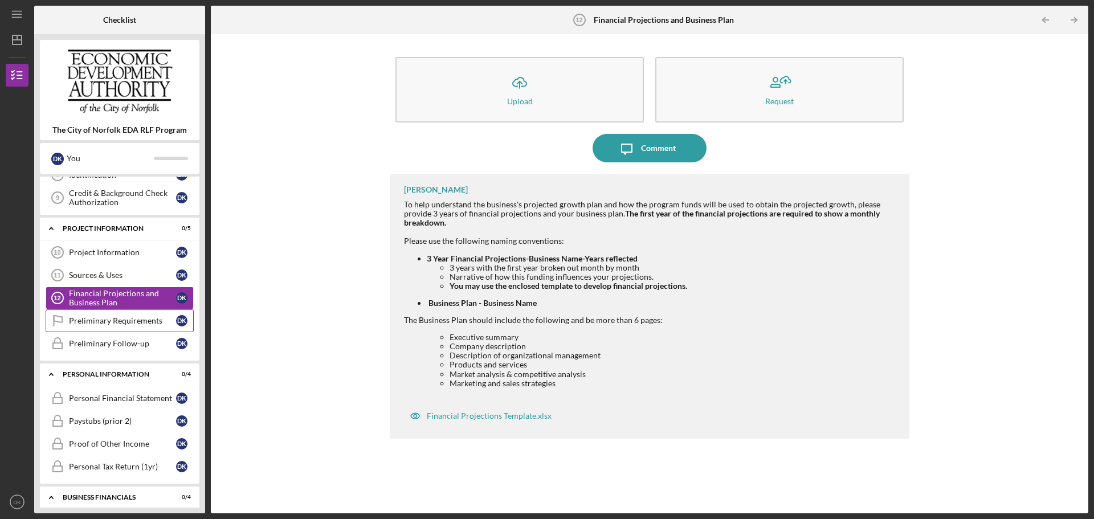
click at [107, 325] on div "Preliminary Requirements" at bounding box center [122, 320] width 107 height 9
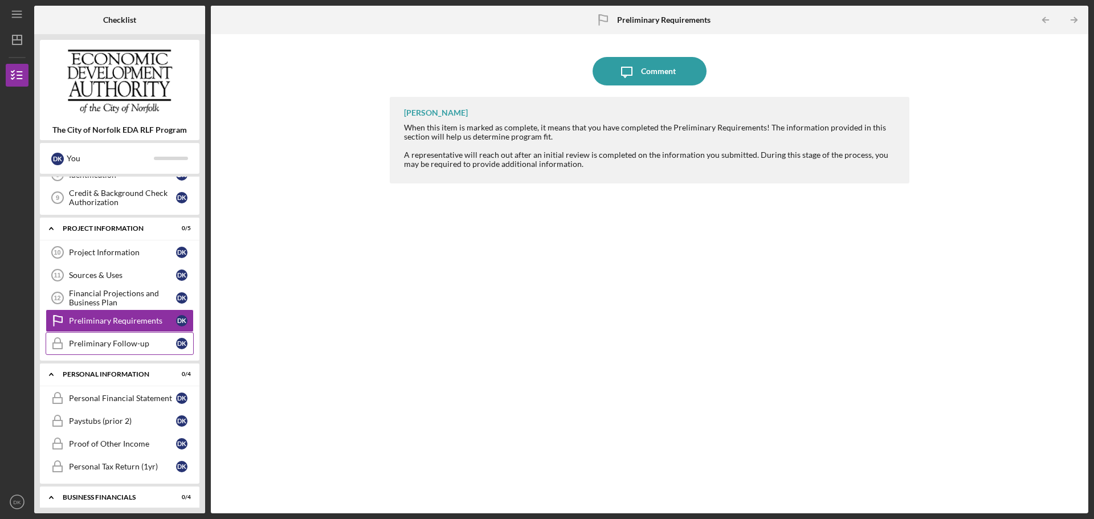
click at [112, 336] on link "Preliminary Follow-up Preliminary Follow-up D K" at bounding box center [120, 343] width 148 height 23
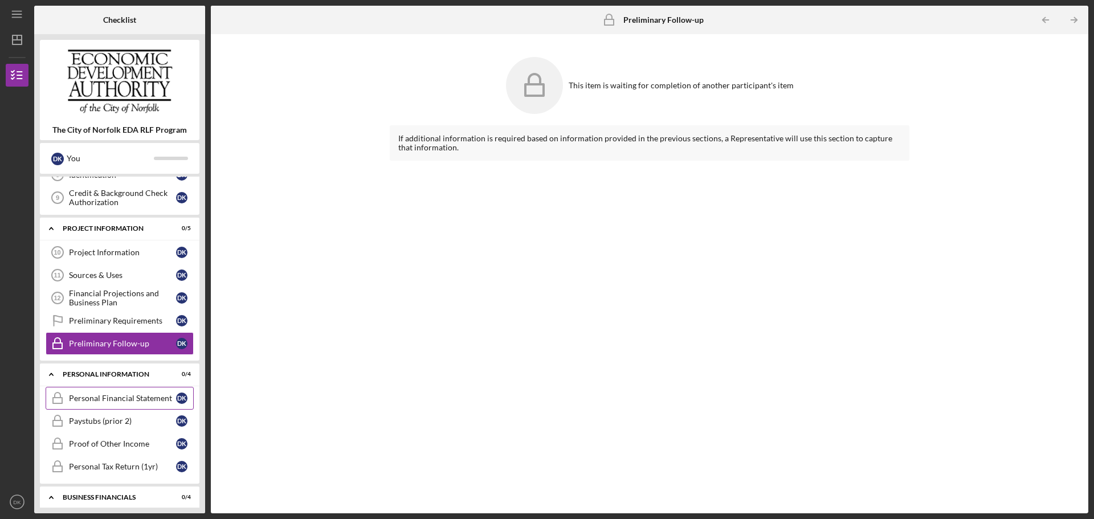
click at [115, 389] on link "Personal Financial Statement Personal Financial Statement D K" at bounding box center [120, 398] width 148 height 23
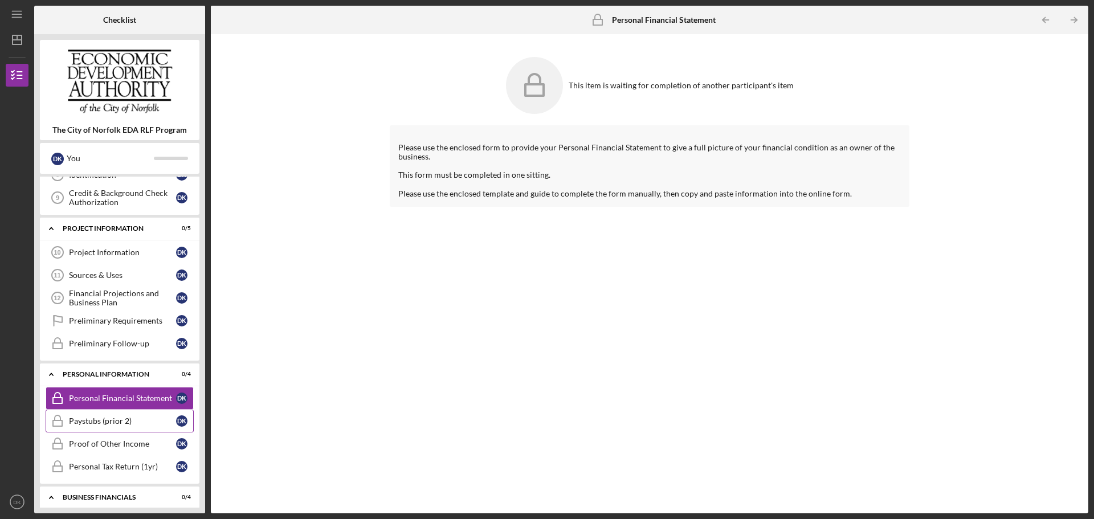
click at [134, 418] on div "Paystubs (prior 2)" at bounding box center [122, 420] width 107 height 9
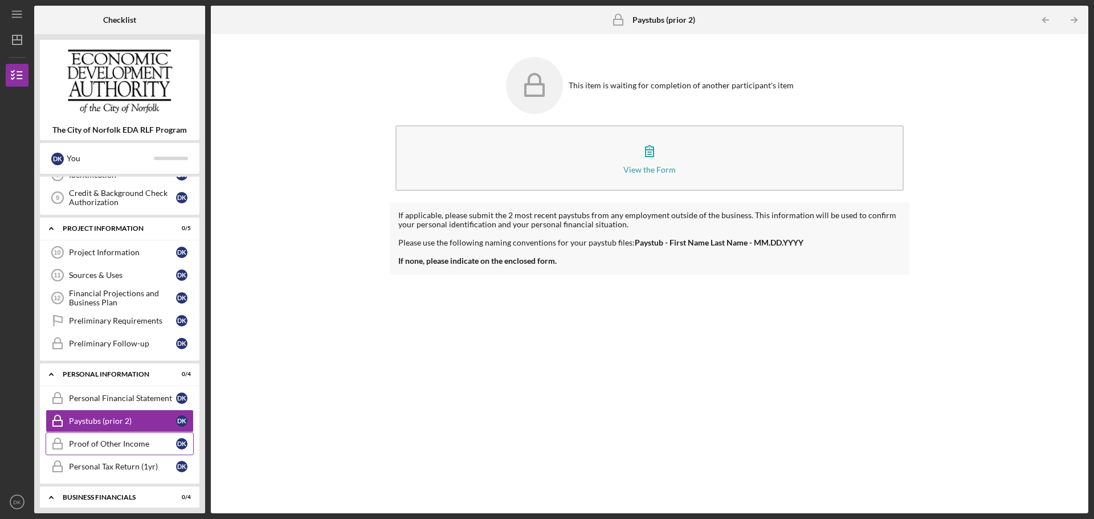
click at [121, 443] on div "Proof of Other Income" at bounding box center [122, 443] width 107 height 9
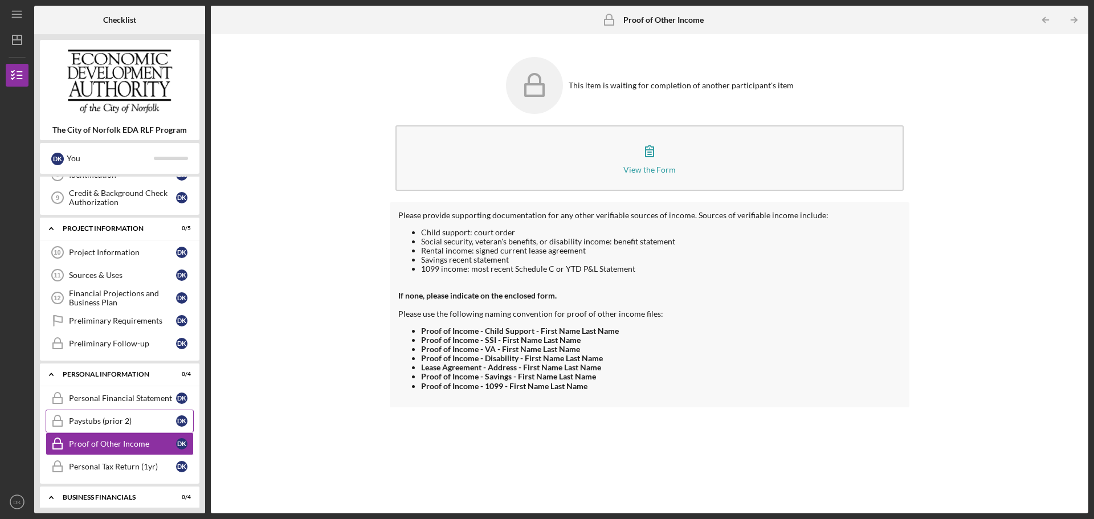
click at [125, 420] on div "Paystubs (prior 2)" at bounding box center [122, 420] width 107 height 9
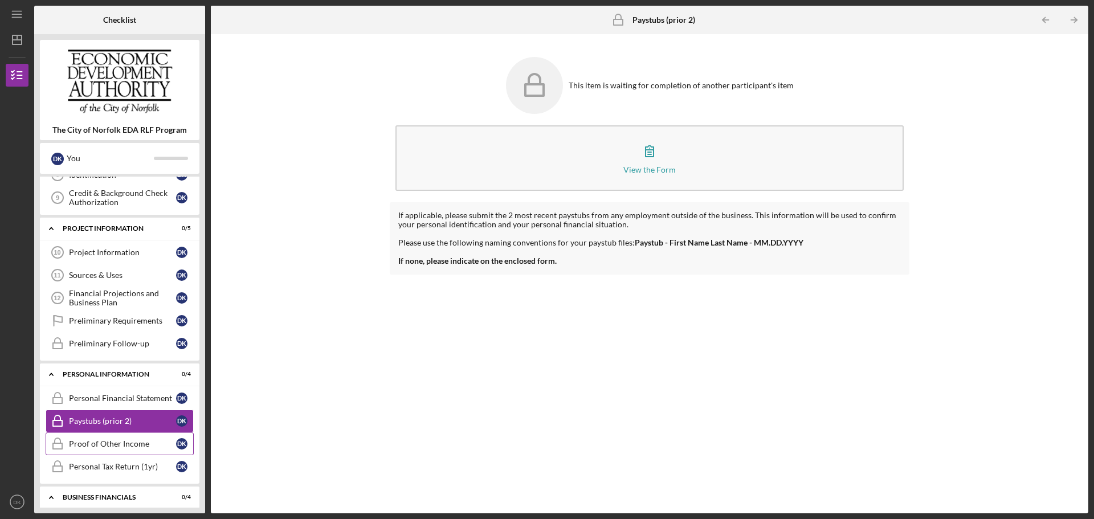
click at [124, 444] on div "Proof of Other Income" at bounding box center [122, 443] width 107 height 9
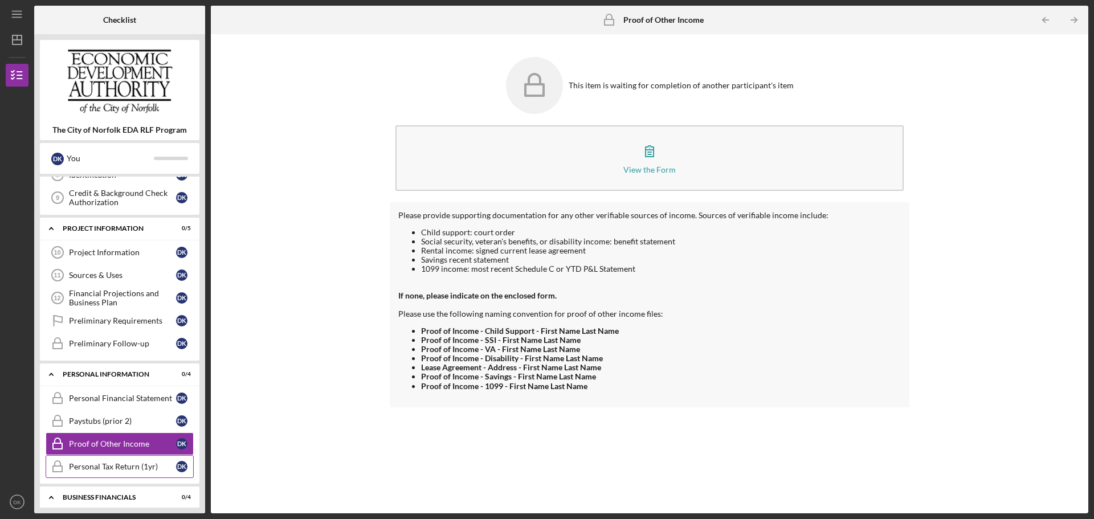
click at [121, 464] on div "Personal Tax Return (1yr)" at bounding box center [122, 466] width 107 height 9
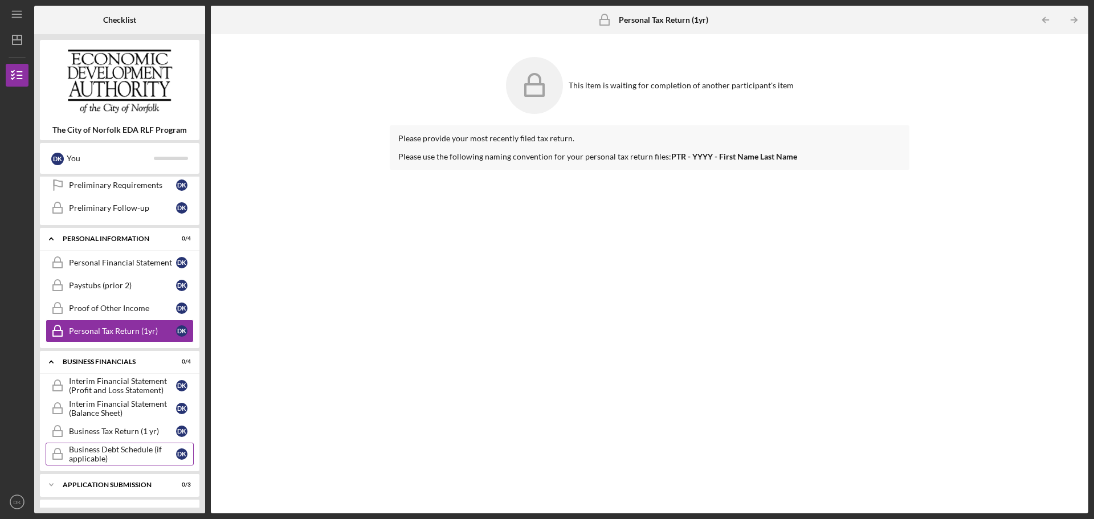
scroll to position [399, 0]
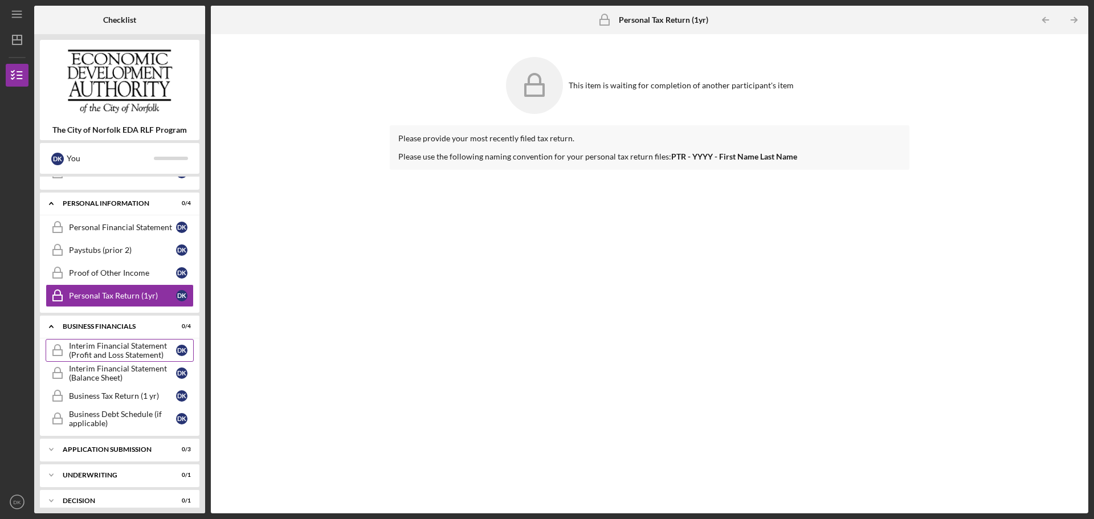
click at [124, 350] on div "Interim Financial Statement (Profit and Loss Statement)" at bounding box center [122, 350] width 107 height 18
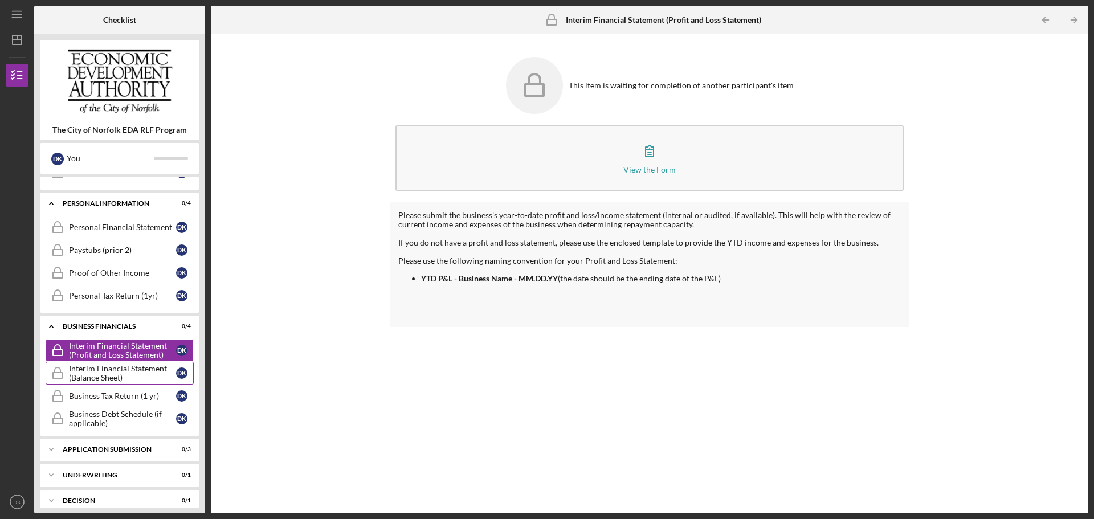
click at [120, 375] on div "Interim Financial Statement (Balance Sheet)" at bounding box center [122, 373] width 107 height 18
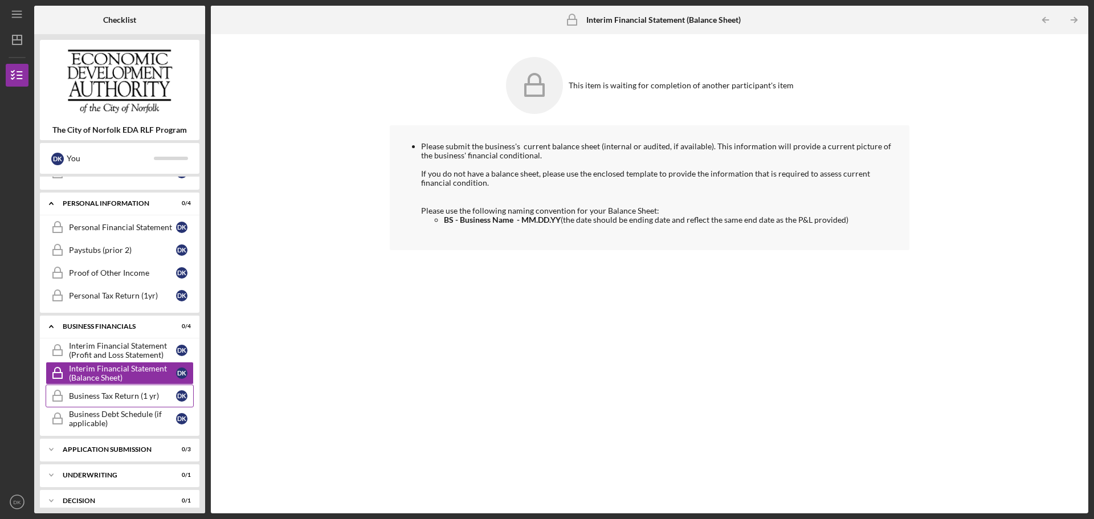
click at [140, 398] on div "Business Tax Return (1 yr)" at bounding box center [122, 395] width 107 height 9
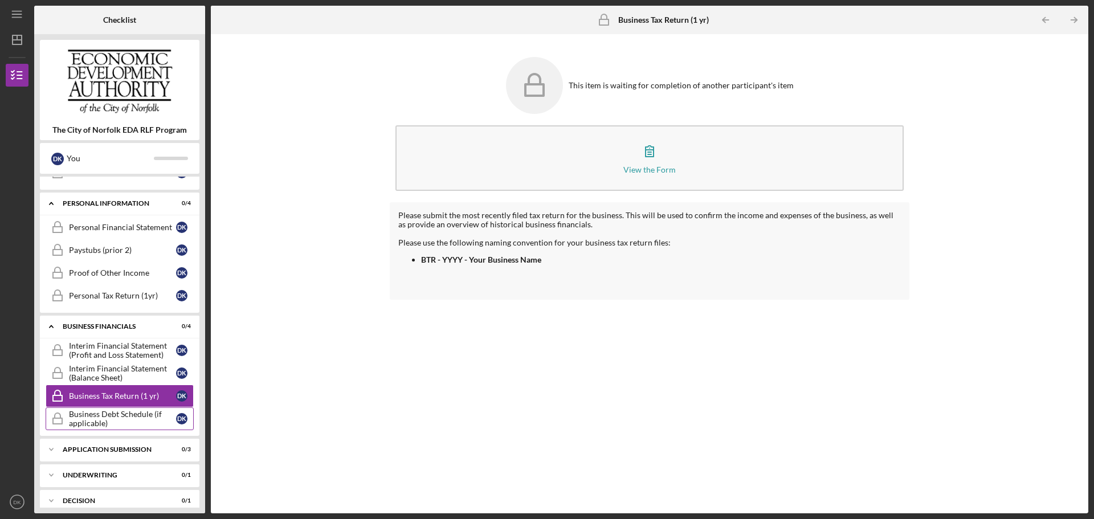
click at [144, 425] on div "Business Debt Schedule (if applicable)" at bounding box center [122, 419] width 107 height 18
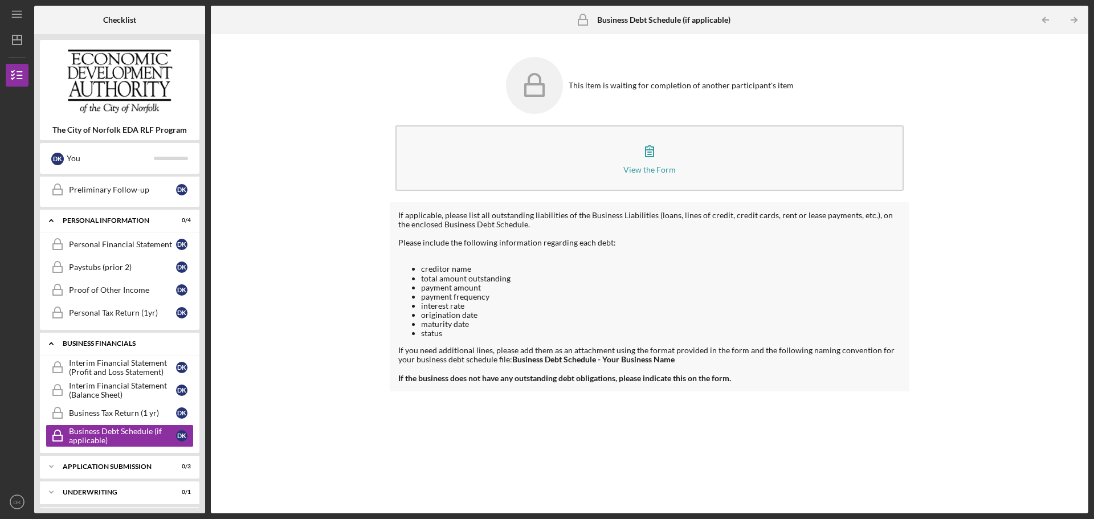
scroll to position [399, 0]
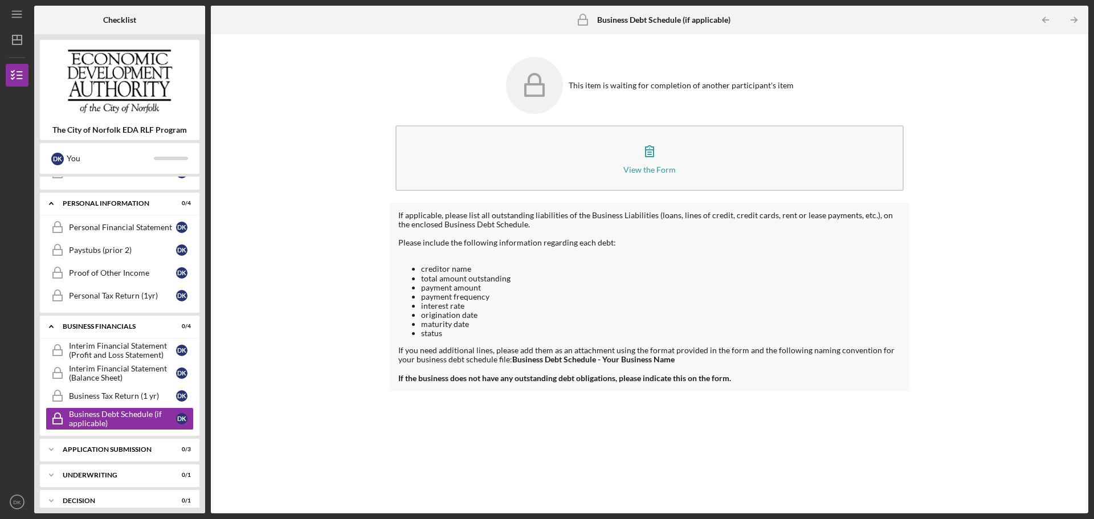
click at [640, 433] on div "If applicable, please list all outstanding liabilities of the Business Liabilit…" at bounding box center [649, 349] width 519 height 294
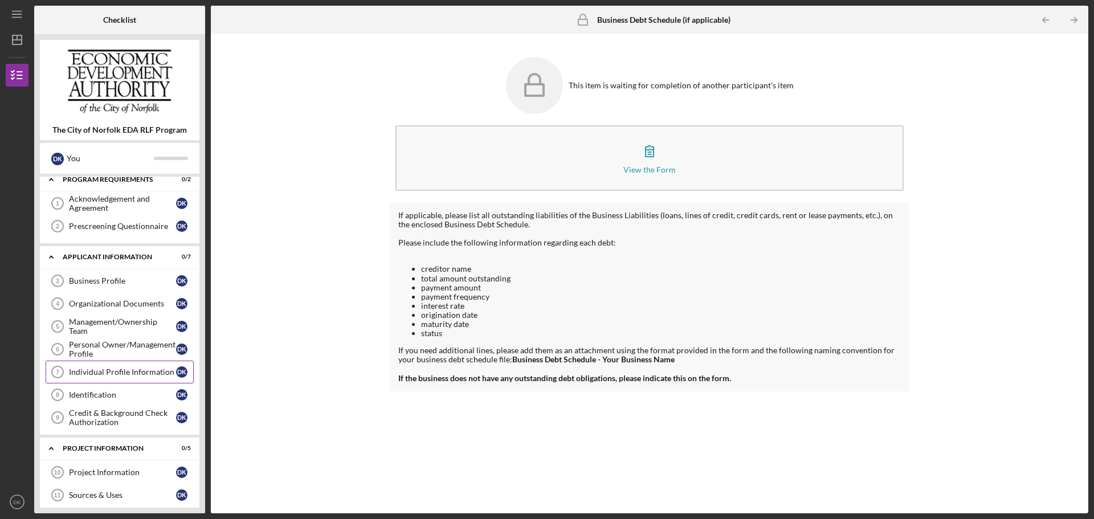
scroll to position [0, 0]
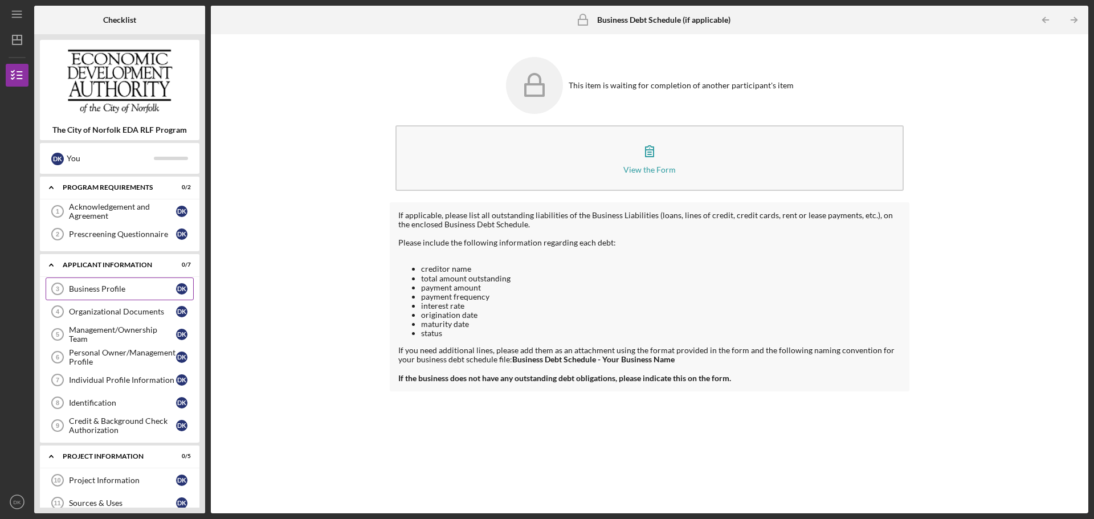
click at [103, 286] on div "Business Profile" at bounding box center [122, 288] width 107 height 9
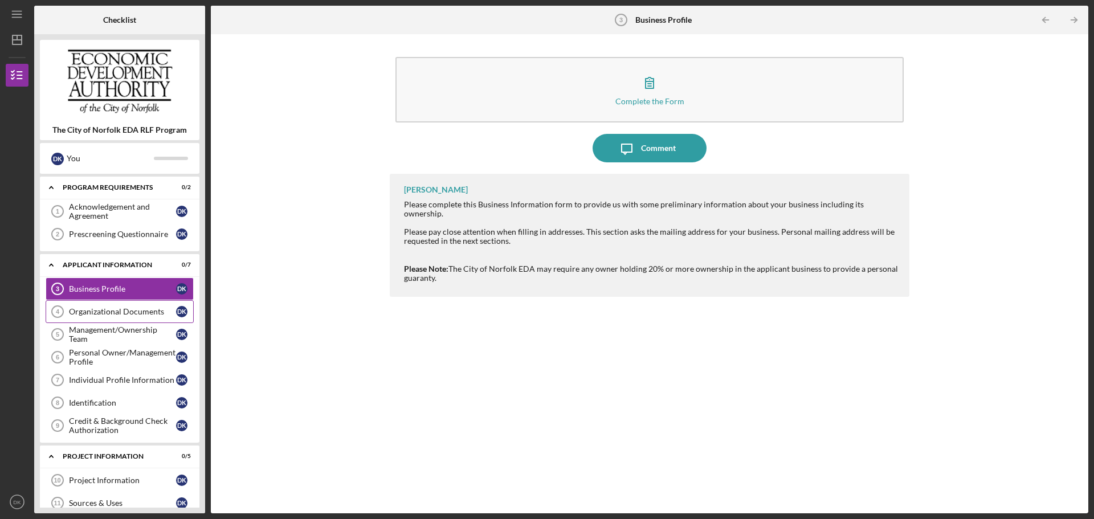
click at [116, 315] on div "Organizational Documents" at bounding box center [122, 311] width 107 height 9
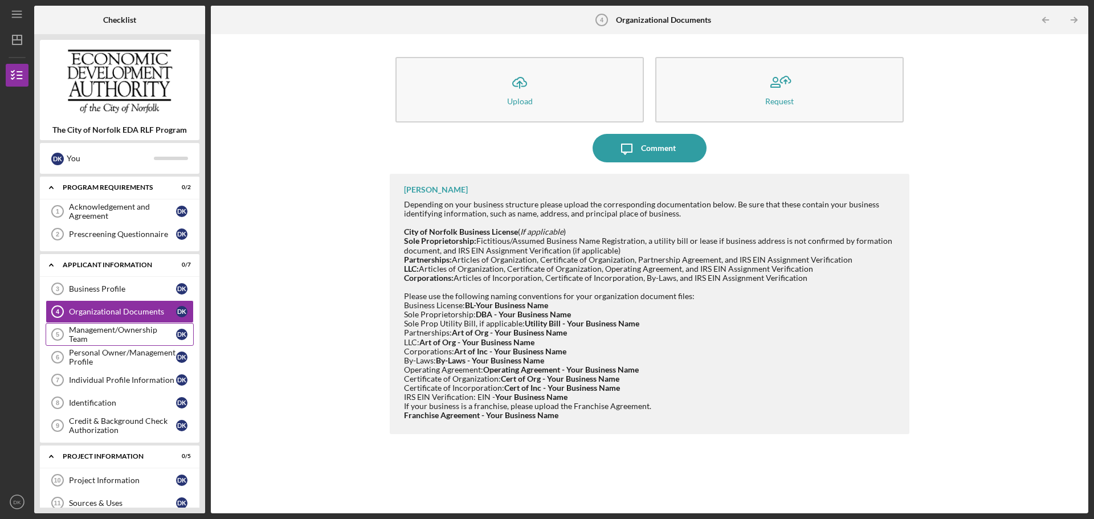
click at [88, 339] on div "Management/Ownership Team" at bounding box center [122, 334] width 107 height 18
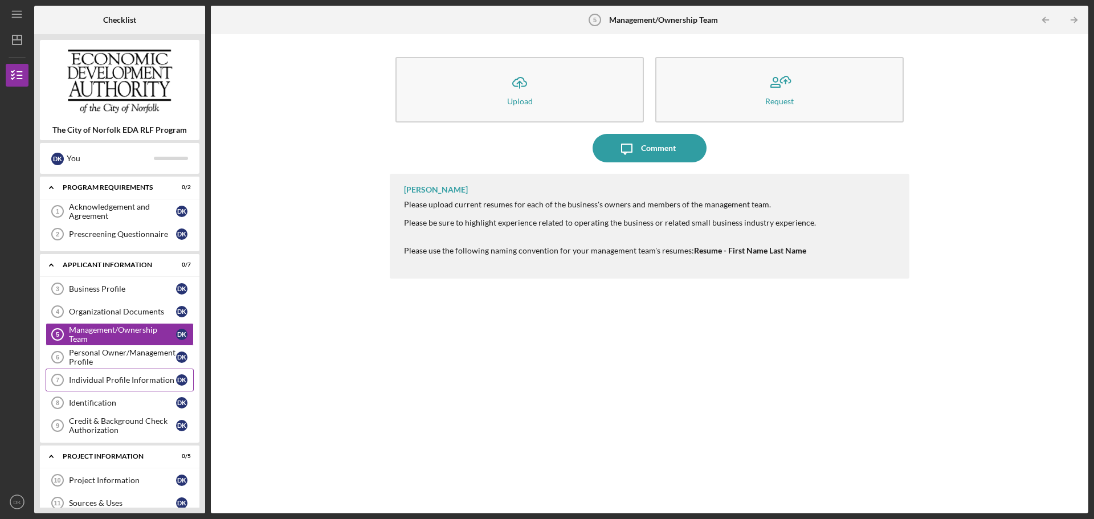
click at [93, 372] on link "Individual Profile Information 7 Individual Profile Information D K" at bounding box center [120, 380] width 148 height 23
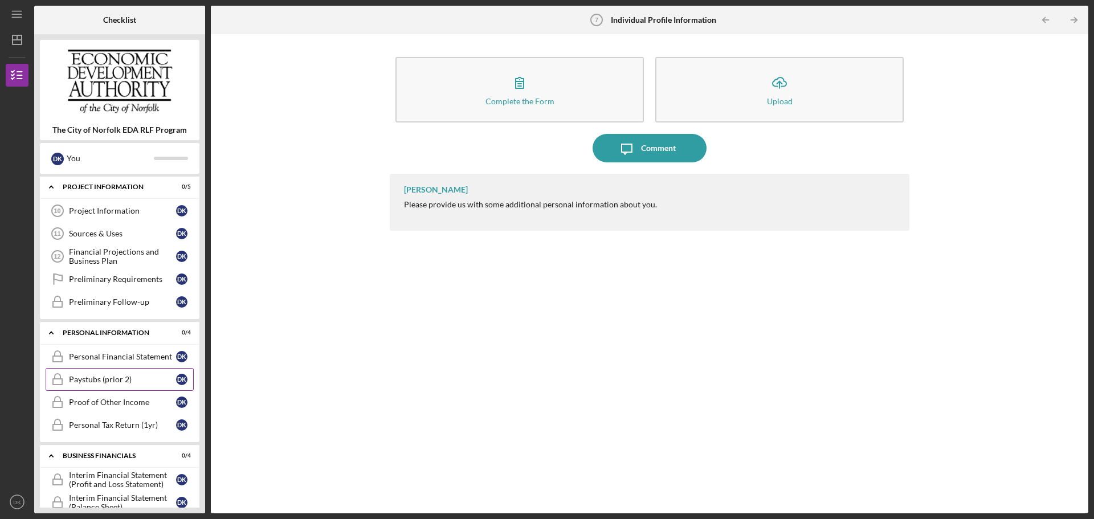
scroll to position [399, 0]
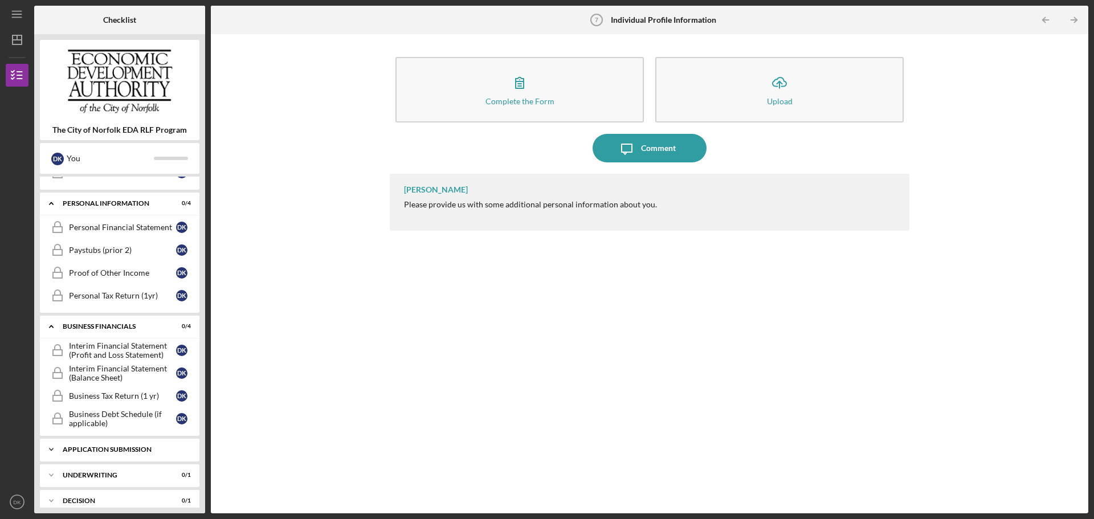
click at [116, 445] on div "Icon/Expander Application Submission 0 / 3" at bounding box center [119, 449] width 159 height 23
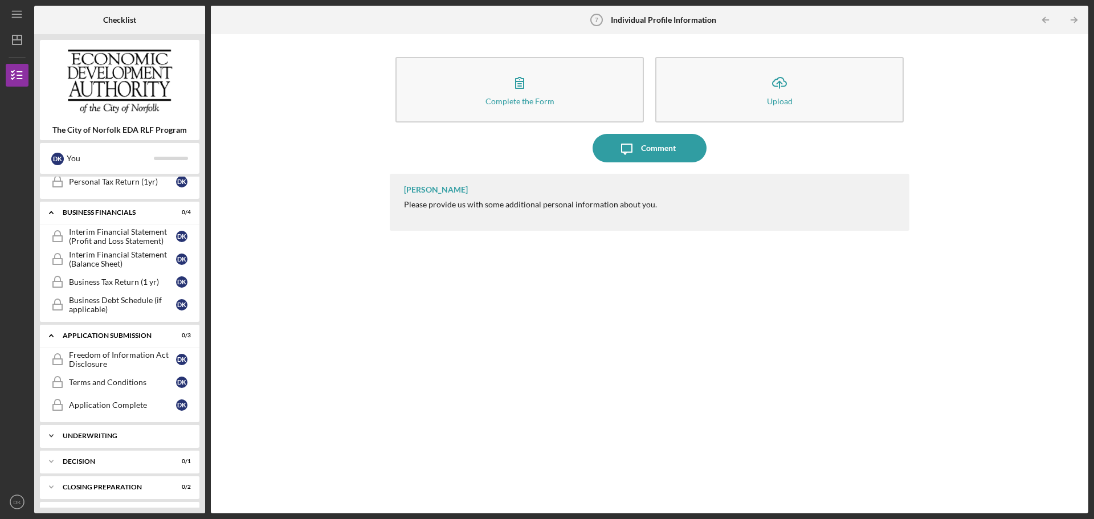
click at [114, 429] on div "Icon/Expander Underwriting 0 / 1" at bounding box center [119, 435] width 159 height 23
click at [104, 361] on div "Freedom of Information Act Disclosure" at bounding box center [122, 359] width 107 height 18
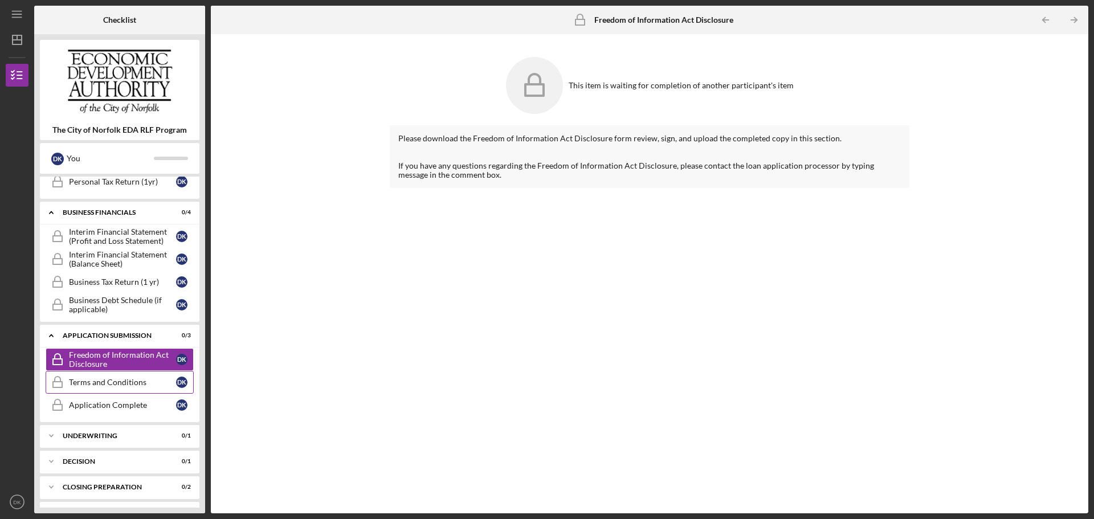
click at [107, 391] on link "Terms and Conditions Terms and Conditions D K" at bounding box center [120, 382] width 148 height 23
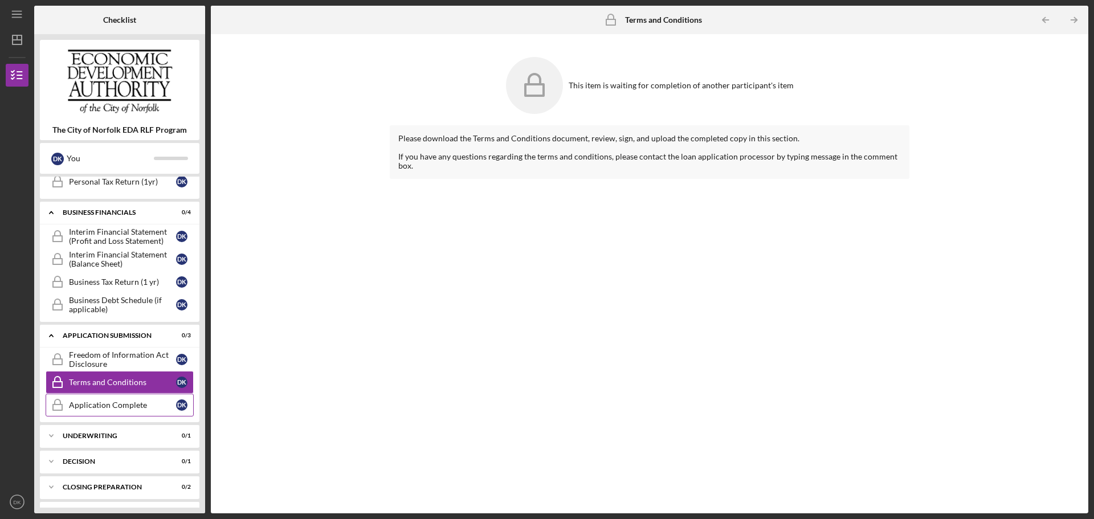
click at [109, 404] on div "Application Complete" at bounding box center [122, 404] width 107 height 9
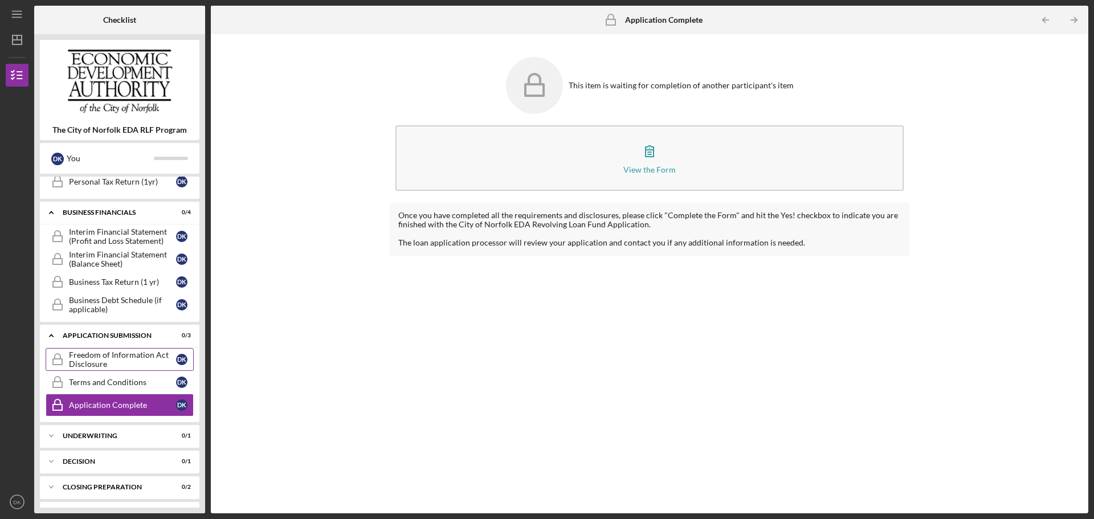
click at [111, 362] on div "Freedom of Information Act Disclosure" at bounding box center [122, 359] width 107 height 18
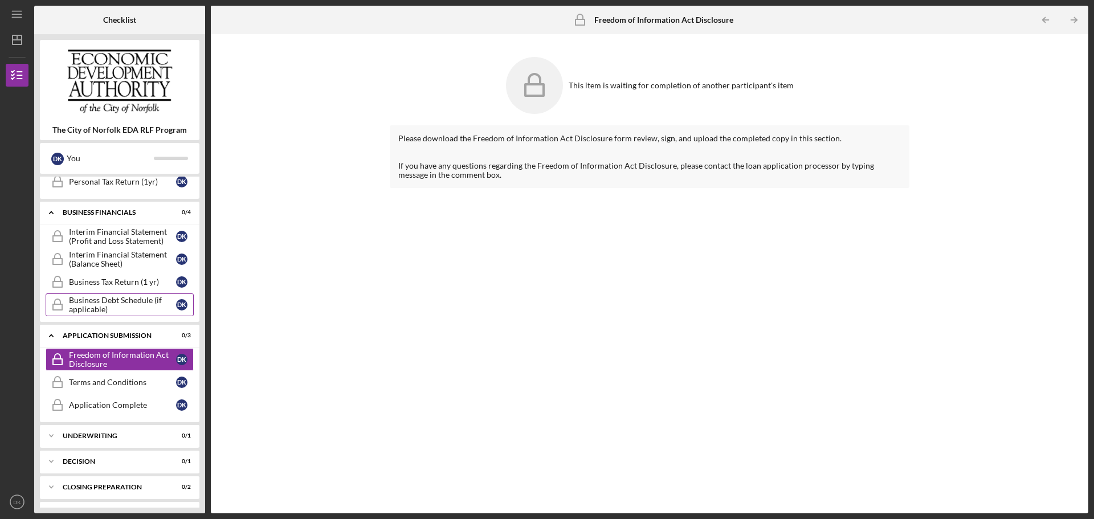
click at [103, 308] on div "Business Debt Schedule (if applicable)" at bounding box center [122, 305] width 107 height 18
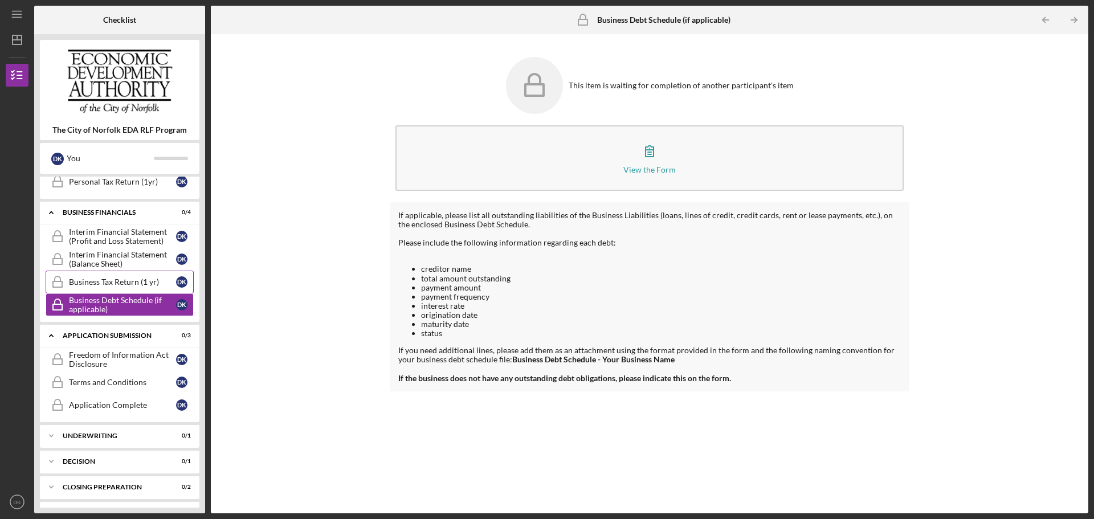
click at [134, 280] on div "Business Tax Return (1 yr)" at bounding box center [122, 281] width 107 height 9
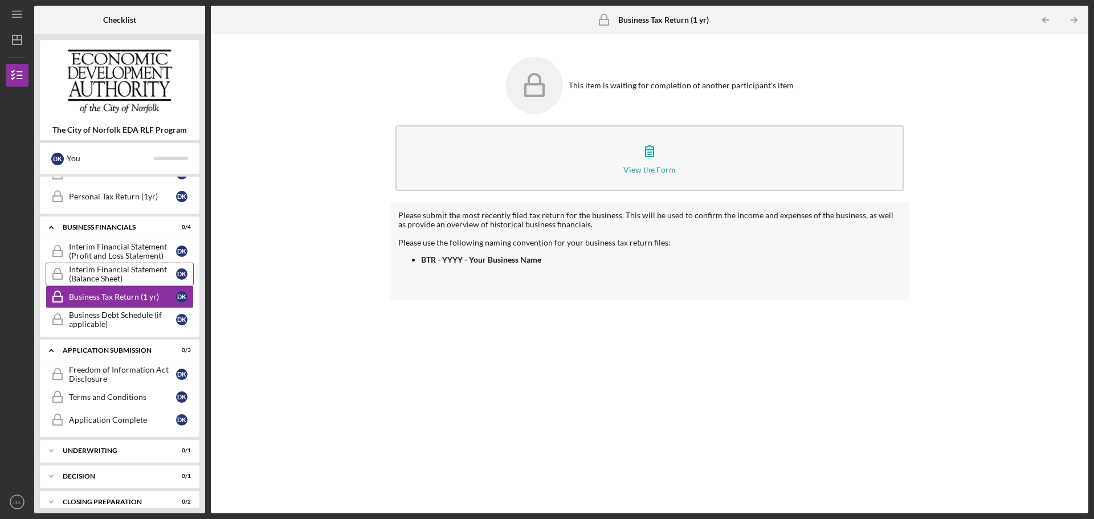
scroll to position [478, 0]
